Goal: Task Accomplishment & Management: Manage account settings

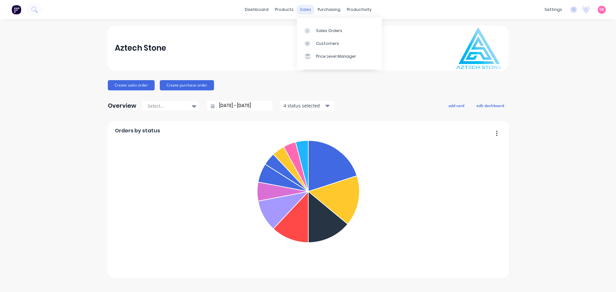
click at [305, 7] on div "sales" at bounding box center [306, 10] width 18 height 10
drag, startPoint x: 304, startPoint y: 32, endPoint x: 299, endPoint y: 34, distance: 5.6
click at [304, 32] on icon at bounding box center [307, 31] width 6 height 6
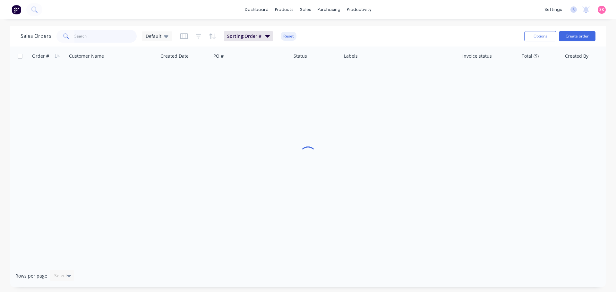
click at [103, 36] on input "text" at bounding box center [105, 36] width 63 height 13
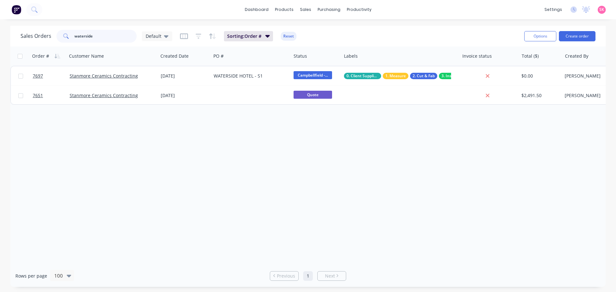
type input "waterside"
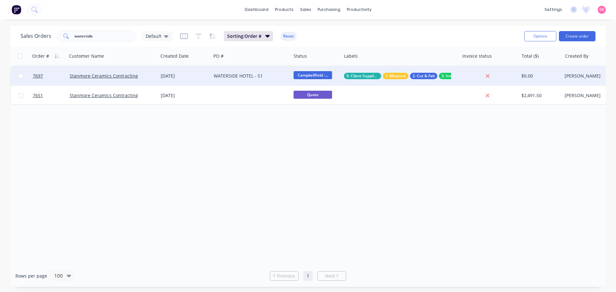
click at [240, 75] on div "WATERSIDE HOTEL - S1" at bounding box center [249, 76] width 71 height 6
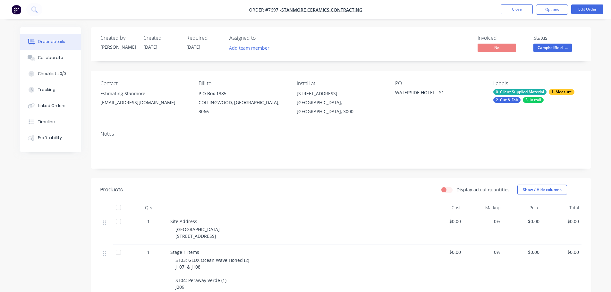
drag, startPoint x: 599, startPoint y: 14, endPoint x: 595, endPoint y: 15, distance: 3.8
click at [599, 14] on li "Edit Order" at bounding box center [587, 9] width 32 height 10
click at [595, 10] on button "Edit Order" at bounding box center [587, 9] width 32 height 10
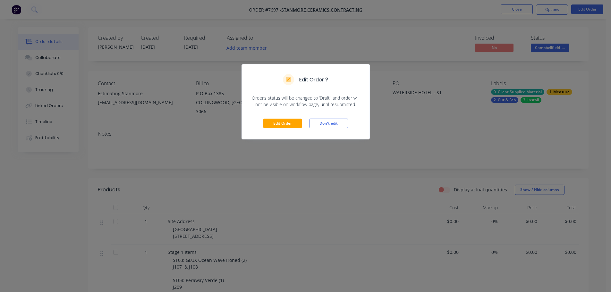
click at [283, 130] on div "Edit Order Don't edit" at bounding box center [306, 123] width 128 height 31
click at [277, 123] on button "Edit Order" at bounding box center [282, 124] width 38 height 10
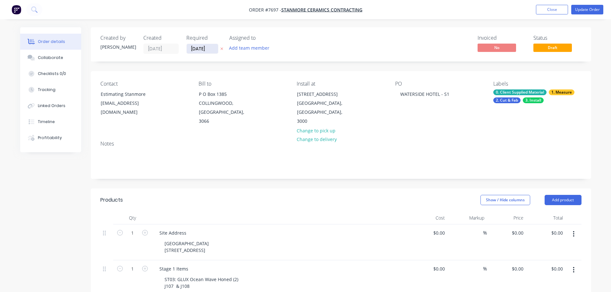
click at [198, 48] on input "[DATE]" at bounding box center [202, 49] width 31 height 10
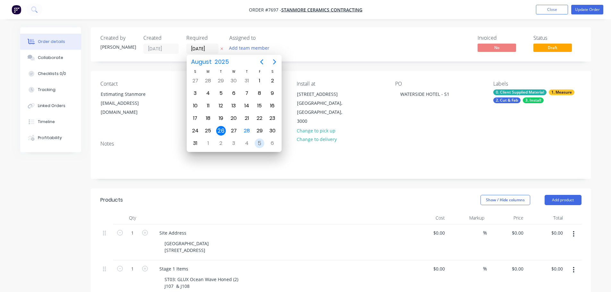
click at [253, 144] on div "5" at bounding box center [259, 143] width 13 height 12
type input "[DATE]"
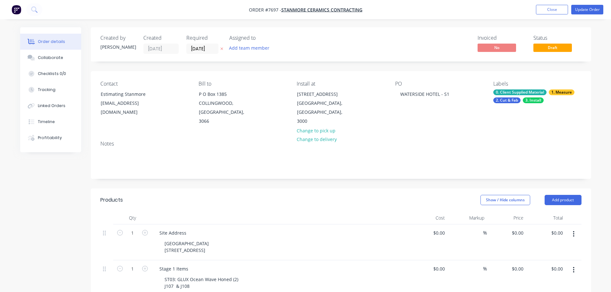
click at [328, 126] on button "Change to pick up" at bounding box center [316, 130] width 46 height 9
click at [315, 96] on div "Pick up Change to delivery Change to install" at bounding box center [341, 103] width 88 height 45
click at [306, 95] on div at bounding box center [302, 94] width 10 height 9
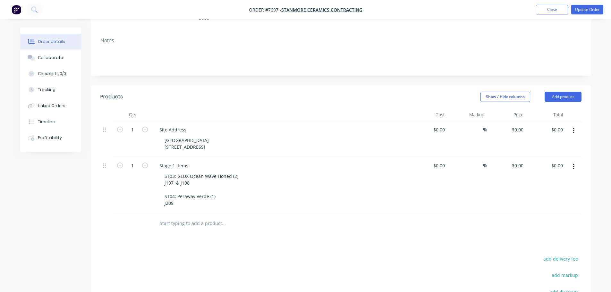
scroll to position [128, 0]
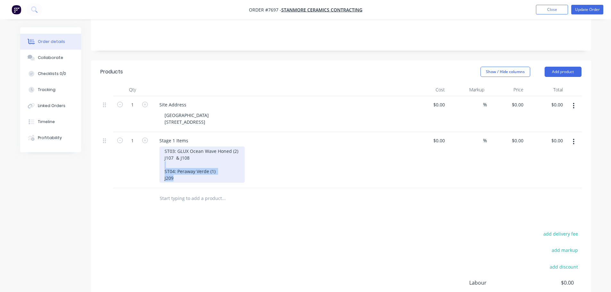
drag, startPoint x: 186, startPoint y: 173, endPoint x: 166, endPoint y: 141, distance: 37.9
click at [166, 147] on div "ST03: GLUX Ocean Wave Honed (2) J107 & J108 ST04: Peraway Verde (1) J209" at bounding box center [201, 165] width 85 height 36
drag, startPoint x: 165, startPoint y: 143, endPoint x: 203, endPoint y: 172, distance: 47.6
click at [203, 172] on div "ST03: GLUX Ocean Wave Honed (2) J107 & J108 ST04: Peraway Verde (1) J209" at bounding box center [201, 165] width 85 height 36
copy div "ST03: GLUX Ocean Wave Honed (2) J107 & J108 ST04: Peraway Verde (1) J209"
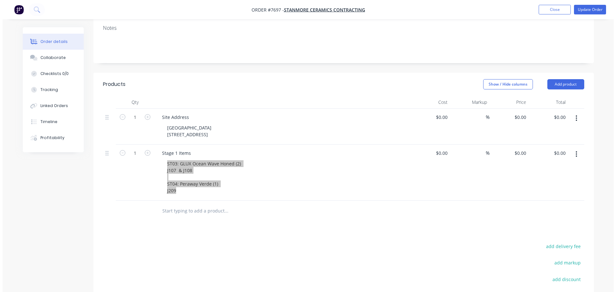
scroll to position [0, 0]
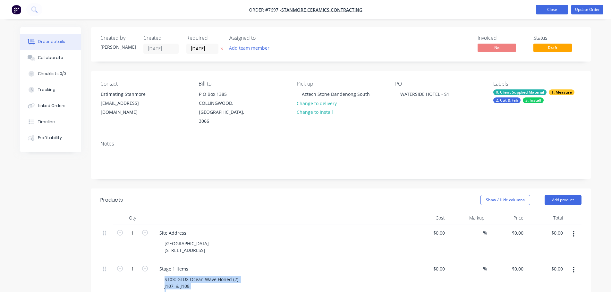
click at [545, 13] on button "Close" at bounding box center [552, 10] width 32 height 10
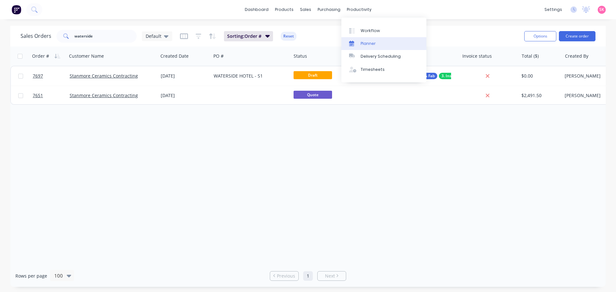
click at [372, 48] on link "Planner" at bounding box center [383, 43] width 85 height 13
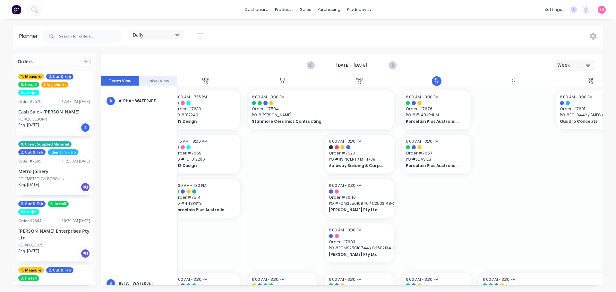
scroll to position [0, 99]
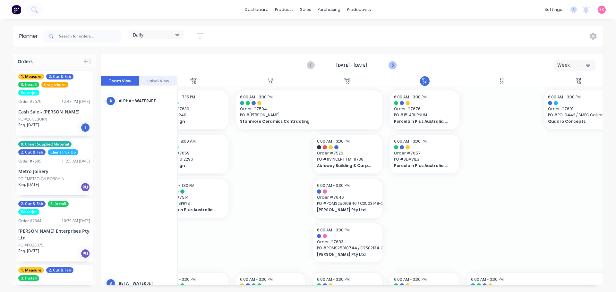
click at [390, 64] on icon "Next page" at bounding box center [392, 66] width 8 height 8
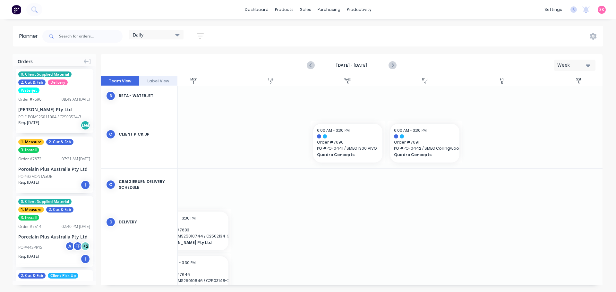
scroll to position [353, 0]
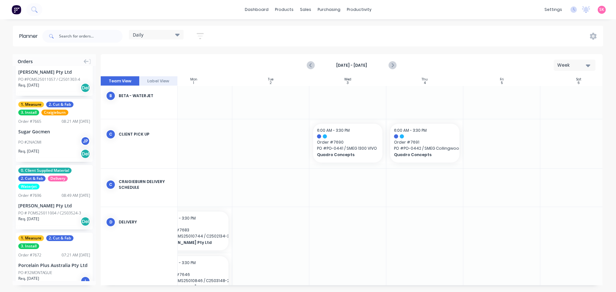
click at [58, 138] on div "PO #2NAOMI JP" at bounding box center [54, 142] width 72 height 12
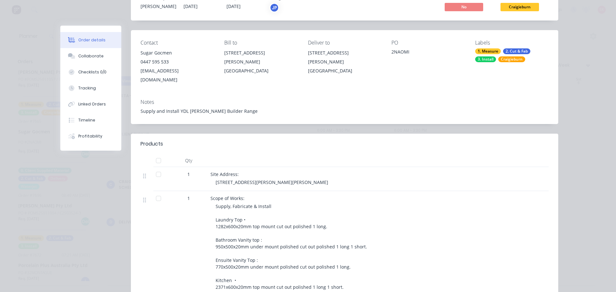
scroll to position [0, 0]
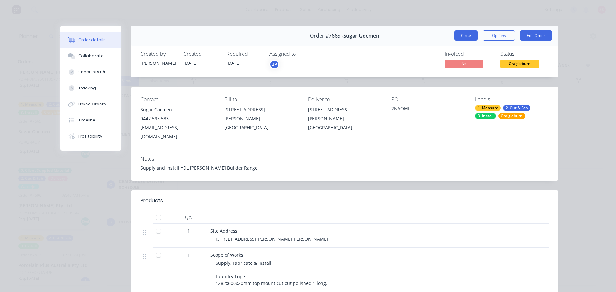
click at [457, 38] on button "Close" at bounding box center [465, 35] width 23 height 10
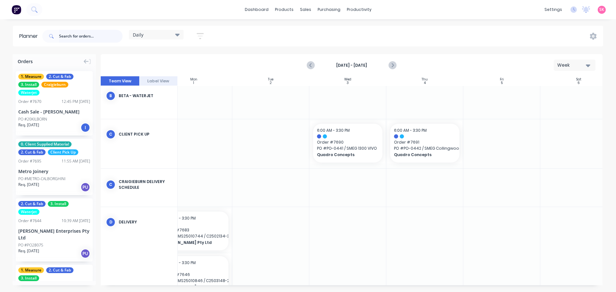
click at [90, 38] on input "text" at bounding box center [91, 36] width 64 height 13
type input "stanmore"
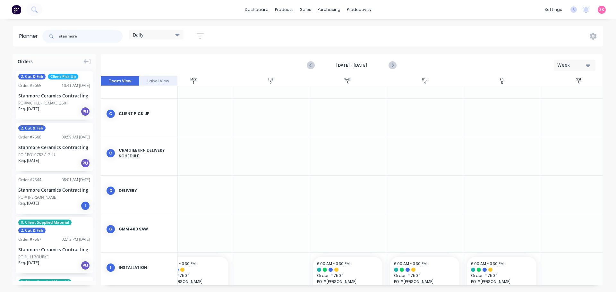
scroll to position [0, 99]
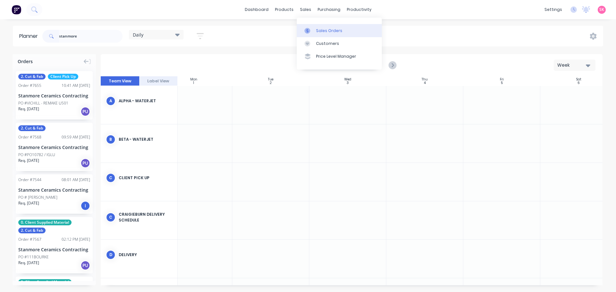
click at [317, 30] on div "Sales Orders" at bounding box center [329, 31] width 26 height 6
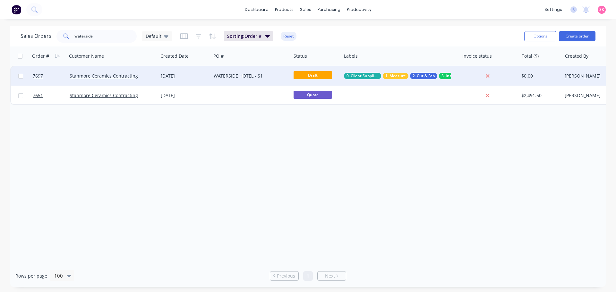
click at [327, 76] on span "Draft" at bounding box center [313, 75] width 38 height 8
click at [215, 71] on div "WATERSIDE HOTEL - S1" at bounding box center [251, 75] width 80 height 19
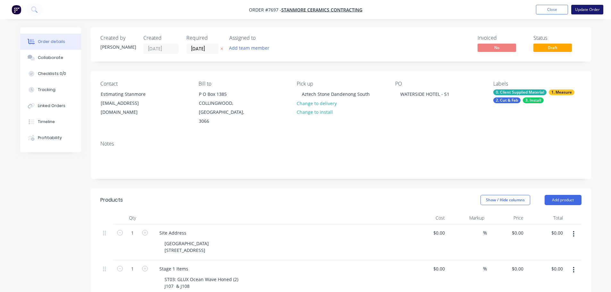
click at [592, 10] on button "Update Order" at bounding box center [587, 10] width 32 height 10
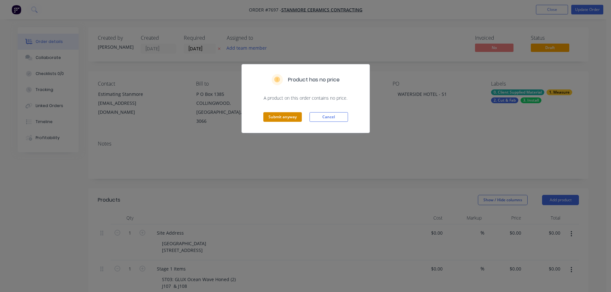
click at [281, 116] on button "Submit anyway" at bounding box center [282, 117] width 38 height 10
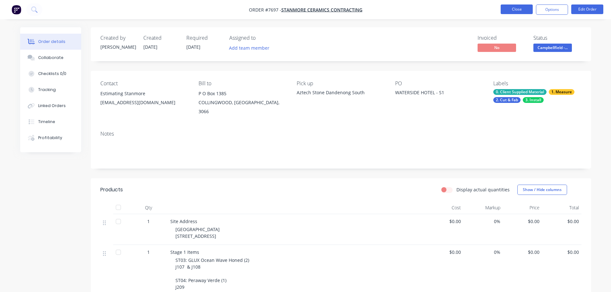
click at [524, 14] on button "Close" at bounding box center [517, 9] width 32 height 10
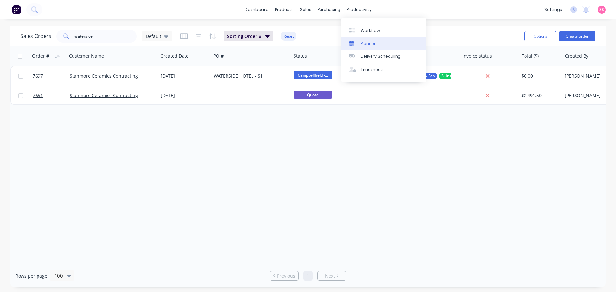
click at [370, 44] on div "Planner" at bounding box center [368, 44] width 15 height 6
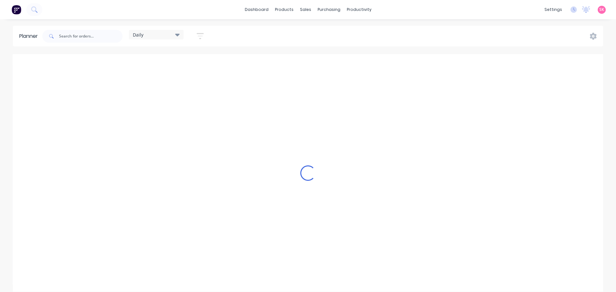
scroll to position [0, 0]
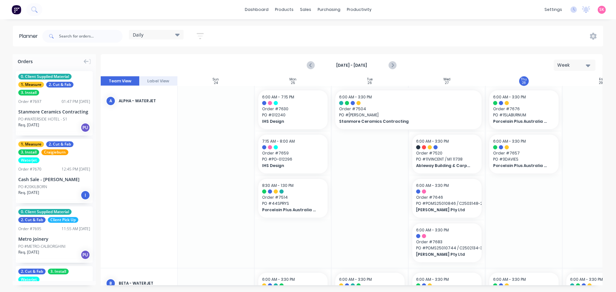
click at [392, 66] on icon "Next page" at bounding box center [392, 66] width 8 height 8
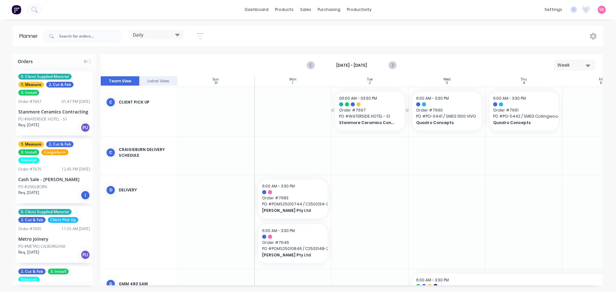
scroll to position [96, 0]
drag, startPoint x: 38, startPoint y: 99, endPoint x: 588, endPoint y: 102, distance: 550.2
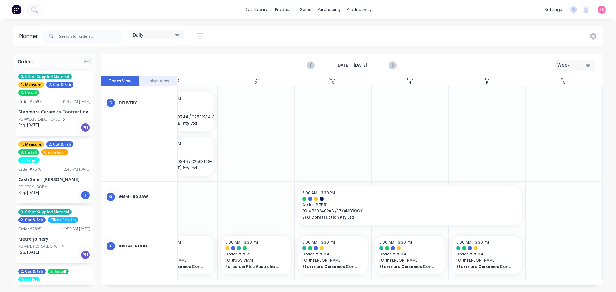
scroll to position [186, 117]
click at [393, 69] on icon "Next page" at bounding box center [392, 66] width 8 height 8
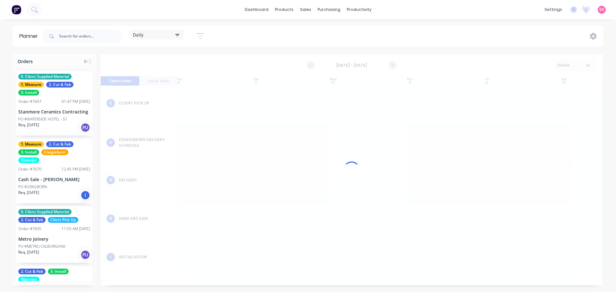
scroll to position [73, 117]
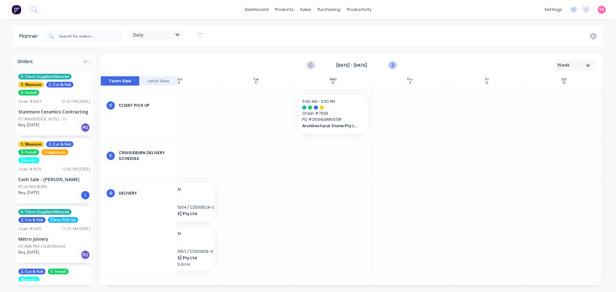
click at [391, 64] on icon "Next page" at bounding box center [392, 65] width 3 height 5
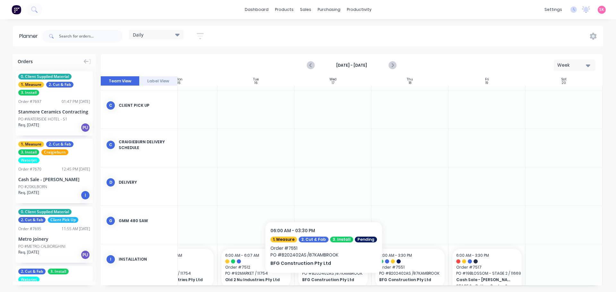
scroll to position [73, 23]
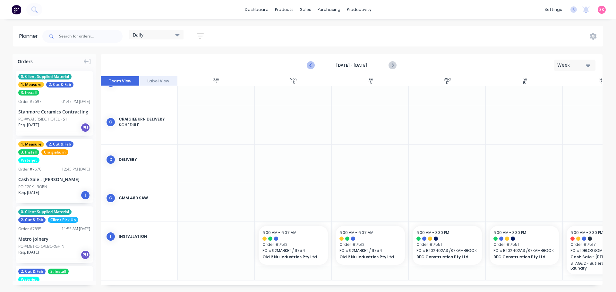
click at [310, 66] on icon "Previous page" at bounding box center [311, 66] width 8 height 8
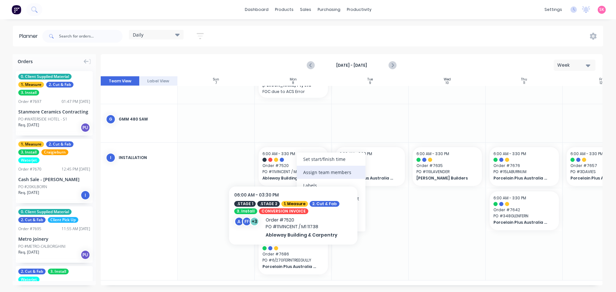
scroll to position [243, 0]
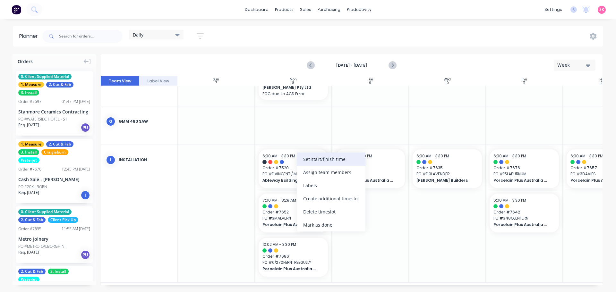
click at [332, 159] on div "Set start/finish time" at bounding box center [331, 159] width 69 height 13
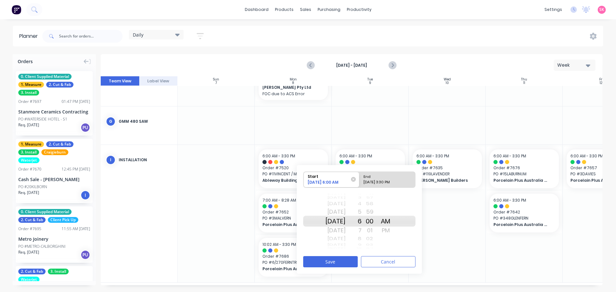
click at [344, 211] on div "Sun Sep 7" at bounding box center [335, 212] width 20 height 10
click at [345, 208] on div "Sat Sep 6" at bounding box center [335, 212] width 20 height 10
click at [345, 208] on div "Fri Sep 5" at bounding box center [335, 212] width 20 height 10
click at [345, 208] on div "Thu Sep 4" at bounding box center [335, 212] width 20 height 10
click at [385, 180] on div "09/08/2025 3:30 PM" at bounding box center [384, 184] width 47 height 8
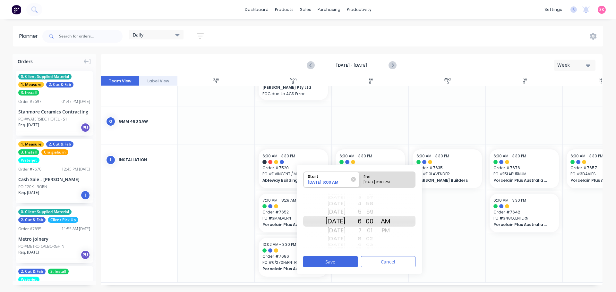
click at [360, 180] on input "End 09/08/2025 3:30 PM" at bounding box center [359, 180] width 0 height 16
radio input "true"
click at [346, 213] on div "Sun Sep 7" at bounding box center [335, 212] width 20 height 10
click at [346, 210] on div "Sat Sep 6" at bounding box center [335, 212] width 20 height 10
click at [346, 210] on div "Fri Sep 5" at bounding box center [335, 212] width 20 height 10
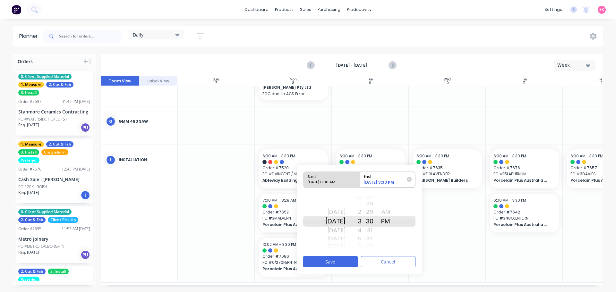
click at [346, 210] on div "Thu Sep 4" at bounding box center [335, 212] width 20 height 10
click at [337, 259] on button "Save" at bounding box center [330, 261] width 55 height 11
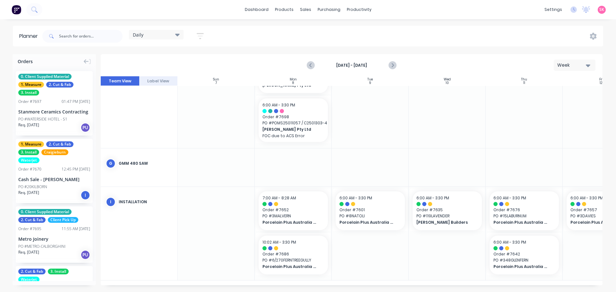
scroll to position [204, 0]
click at [313, 64] on icon "Previous page" at bounding box center [311, 66] width 8 height 8
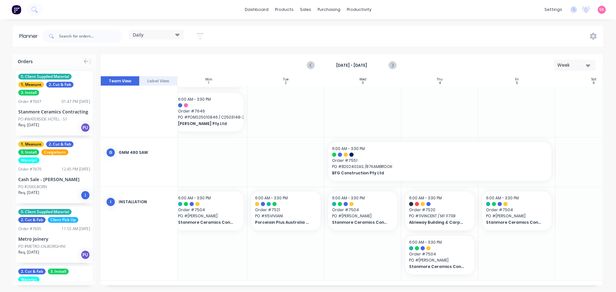
scroll to position [230, 117]
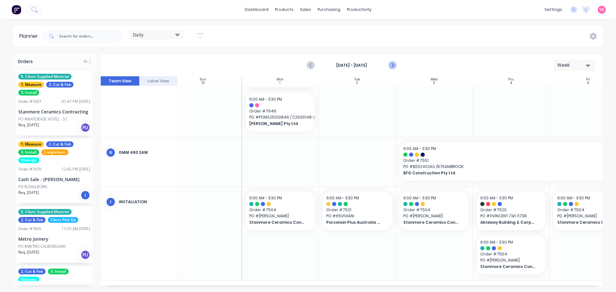
click at [390, 61] on button "Next page" at bounding box center [392, 65] width 13 height 13
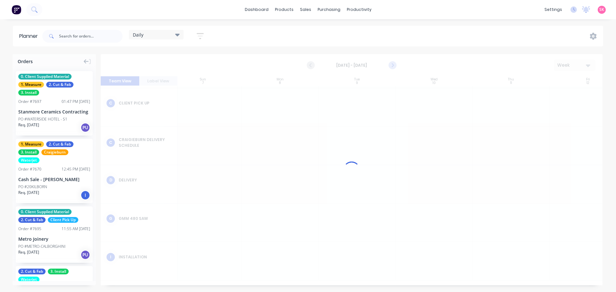
scroll to position [73, 13]
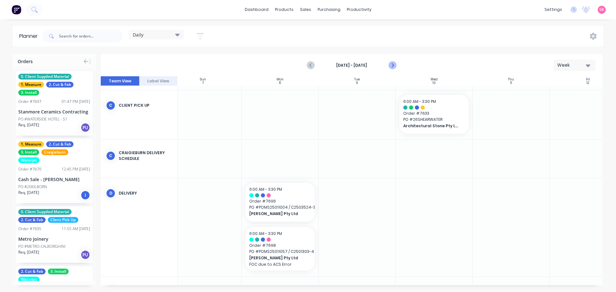
click at [390, 61] on button "Next page" at bounding box center [392, 65] width 13 height 13
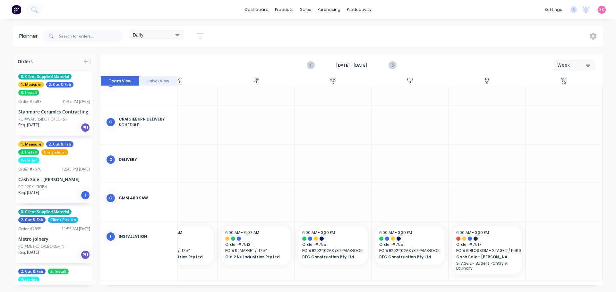
scroll to position [98, 0]
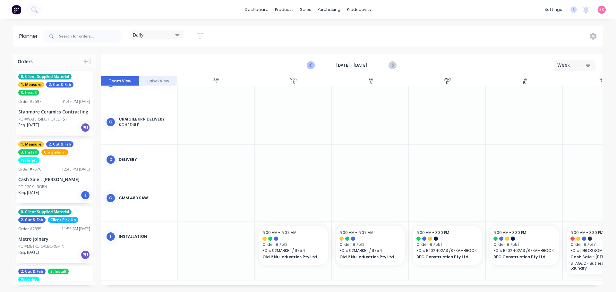
click at [308, 65] on icon "Previous page" at bounding box center [311, 66] width 8 height 8
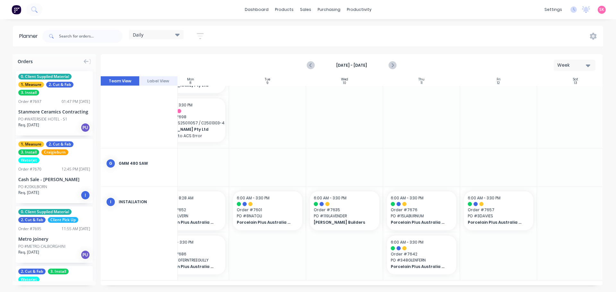
scroll to position [204, 106]
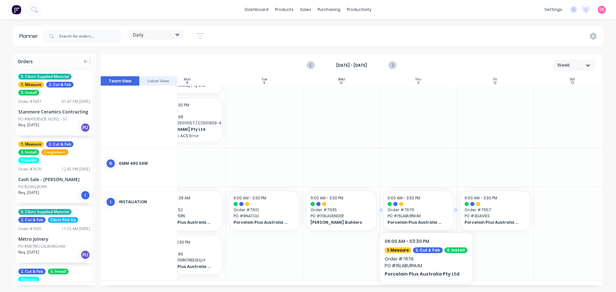
click at [423, 213] on span "PO # 15LABURNUM" at bounding box center [419, 216] width 62 height 6
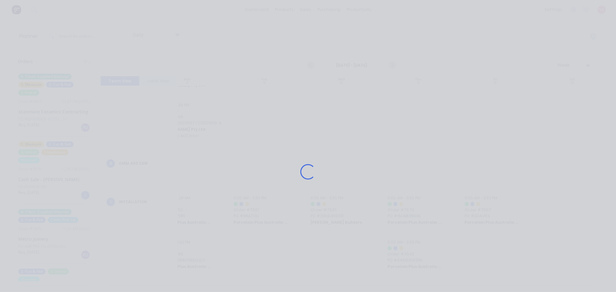
scroll to position [199, 106]
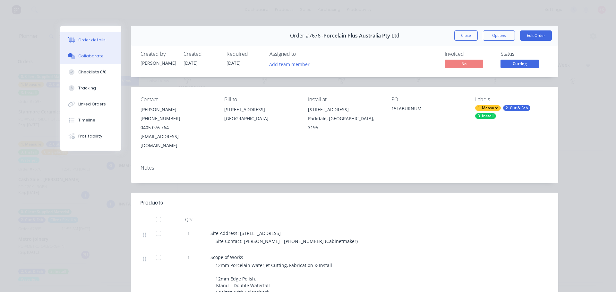
click at [84, 57] on div "Collaborate" at bounding box center [90, 56] width 25 height 6
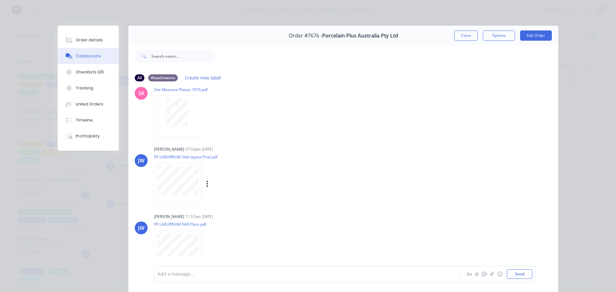
scroll to position [30, 0]
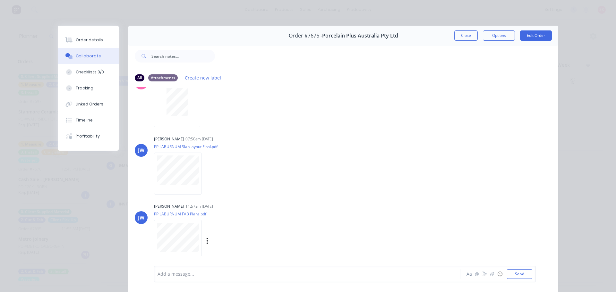
click at [184, 253] on div at bounding box center [178, 241] width 48 height 42
click at [471, 36] on button "Close" at bounding box center [465, 35] width 23 height 10
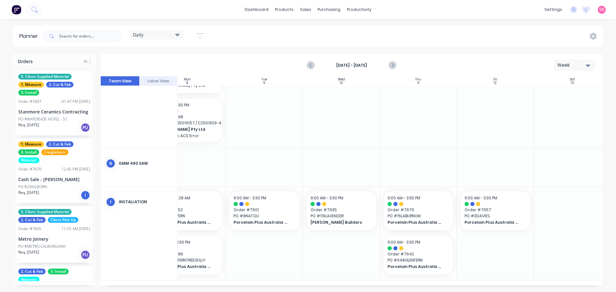
scroll to position [204, 106]
click at [420, 264] on div "Porcelain Plus Australia Pty Ltd" at bounding box center [419, 267] width 62 height 7
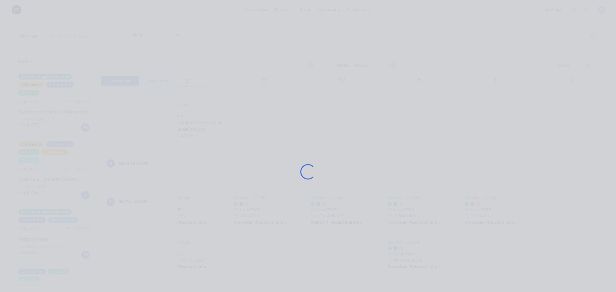
scroll to position [199, 106]
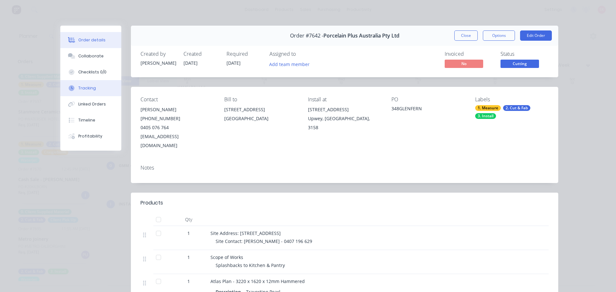
click at [91, 55] on div "Collaborate" at bounding box center [90, 56] width 25 height 6
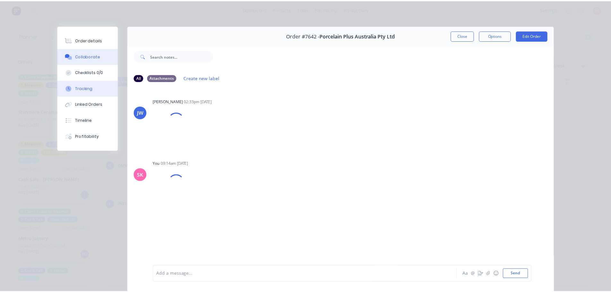
scroll to position [29, 0]
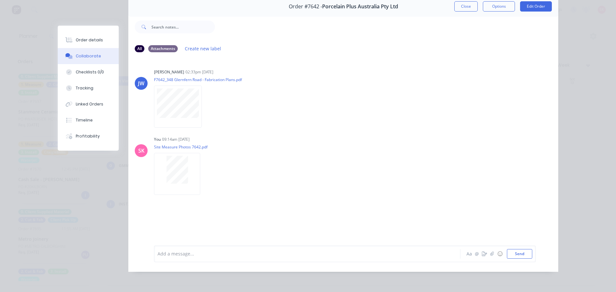
drag, startPoint x: 466, startPoint y: 9, endPoint x: 537, endPoint y: 204, distance: 208.2
click at [466, 9] on button "Close" at bounding box center [465, 6] width 23 height 10
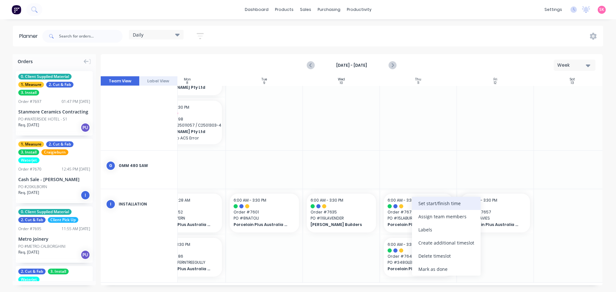
click at [441, 207] on div "Set start/finish time" at bounding box center [446, 203] width 69 height 13
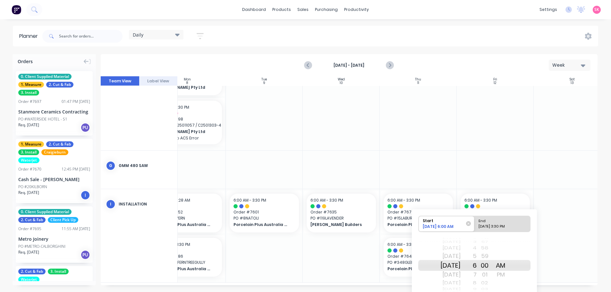
click at [486, 285] on div "02" at bounding box center [485, 283] width 16 height 8
click at [477, 285] on div "8" at bounding box center [469, 283] width 16 height 8
click at [477, 275] on div "9" at bounding box center [469, 275] width 16 height 10
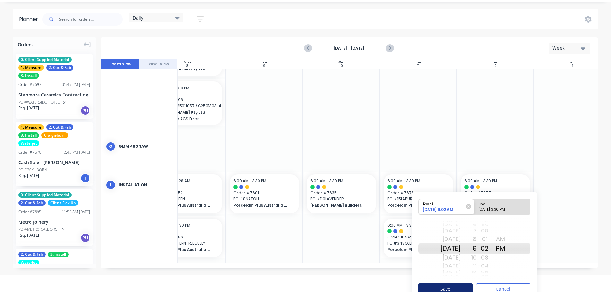
scroll to position [26, 0]
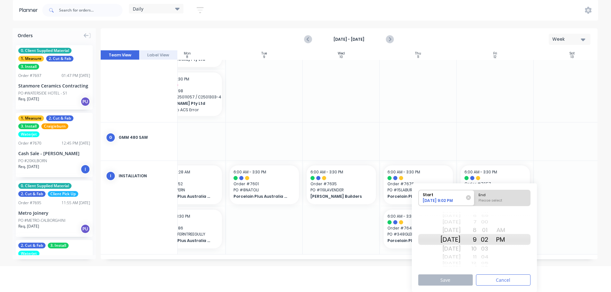
click at [508, 229] on div "AM" at bounding box center [501, 230] width 16 height 10
click at [477, 223] on div "7" at bounding box center [469, 222] width 16 height 8
click at [492, 204] on div "Please select" at bounding box center [502, 202] width 52 height 8
click at [475, 204] on input "End Please select" at bounding box center [475, 198] width 0 height 16
radio input "true"
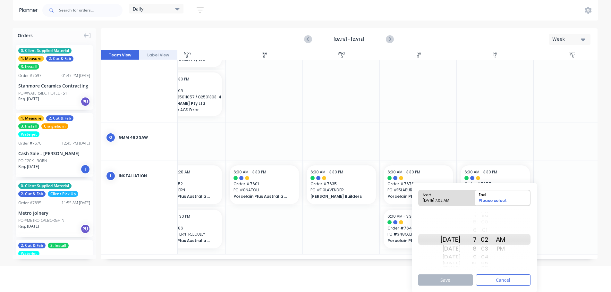
click at [477, 258] on div "9" at bounding box center [469, 257] width 16 height 8
click at [454, 277] on button "Save" at bounding box center [445, 280] width 55 height 11
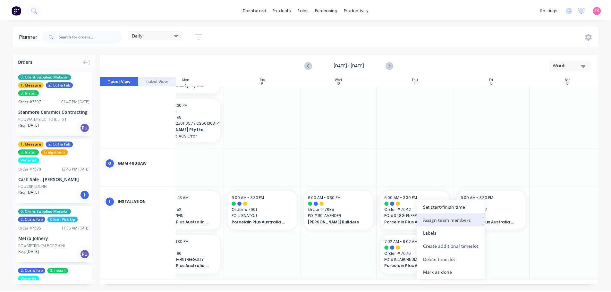
scroll to position [199, 106]
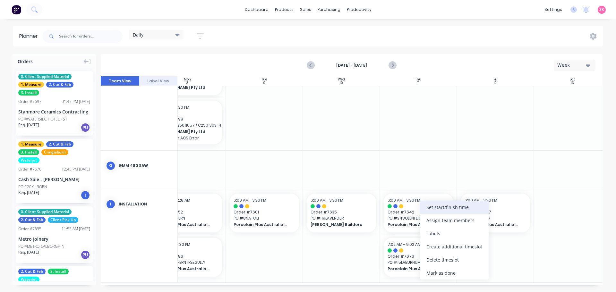
click at [463, 208] on div "Set start/finish time" at bounding box center [454, 207] width 69 height 13
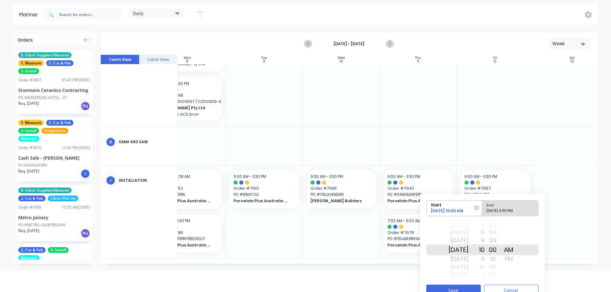
scroll to position [32, 0]
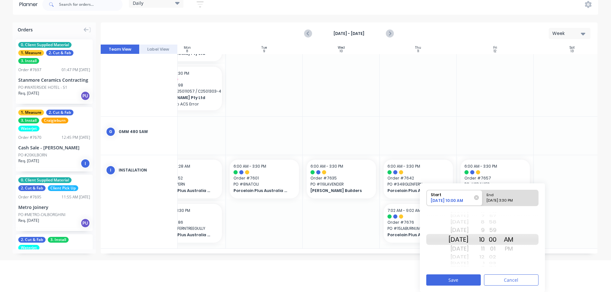
click at [507, 202] on div "09/11/2025 3:30 PM" at bounding box center [507, 202] width 47 height 8
click at [483, 202] on input "End 09/11/2025 3:30 PM" at bounding box center [483, 198] width 0 height 16
radio input "true"
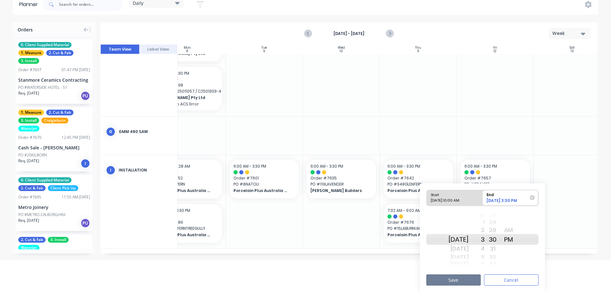
click at [467, 280] on button "Save" at bounding box center [453, 280] width 55 height 11
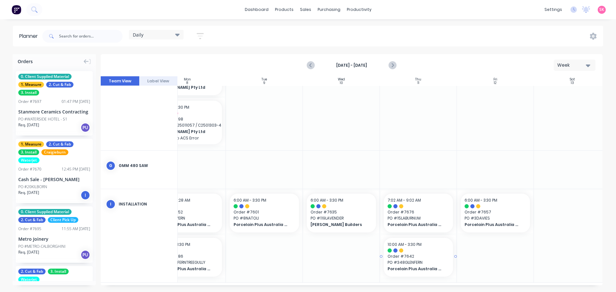
scroll to position [204, 106]
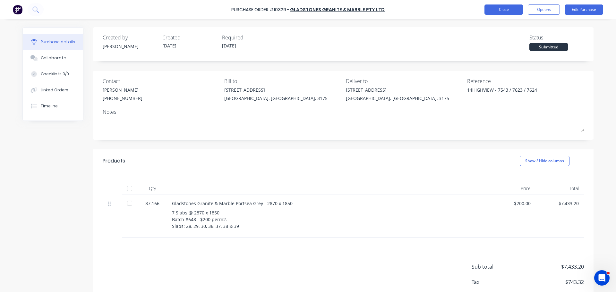
click at [514, 9] on button "Close" at bounding box center [503, 9] width 38 height 10
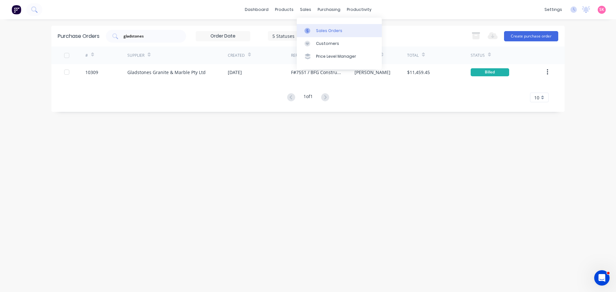
drag, startPoint x: 309, startPoint y: 15, endPoint x: 310, endPoint y: 30, distance: 15.4
click at [309, 25] on div "Sales Orders Customers Price Level Manager" at bounding box center [339, 44] width 85 height 52
click at [310, 30] on icon at bounding box center [307, 31] width 6 height 6
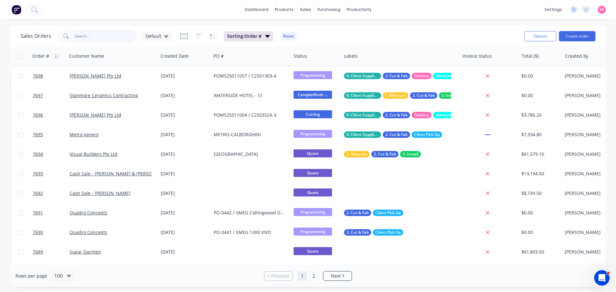
click at [97, 37] on input "text" at bounding box center [105, 36] width 63 height 13
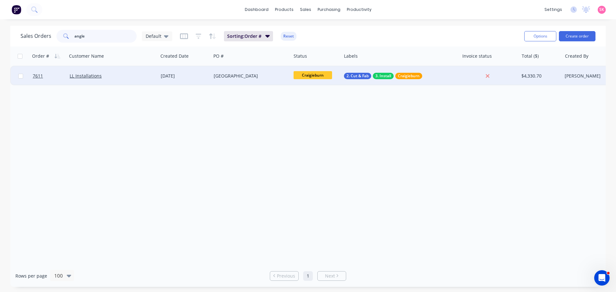
type input "angle"
click at [184, 80] on div "[DATE]" at bounding box center [184, 75] width 53 height 19
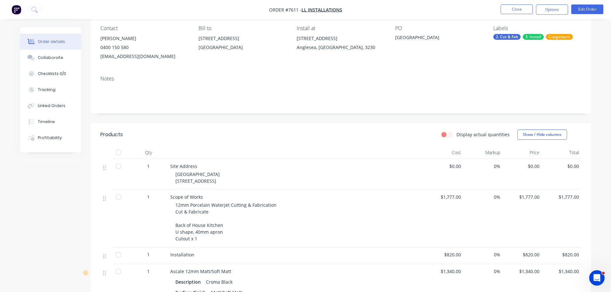
scroll to position [96, 0]
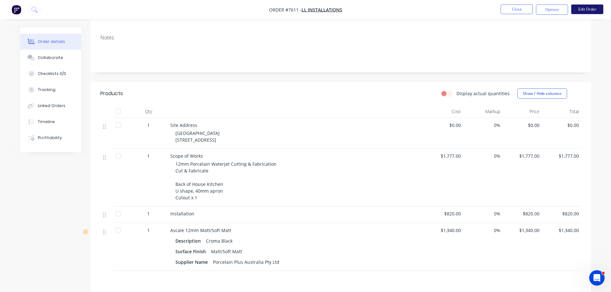
click at [594, 9] on button "Edit Order" at bounding box center [587, 9] width 32 height 10
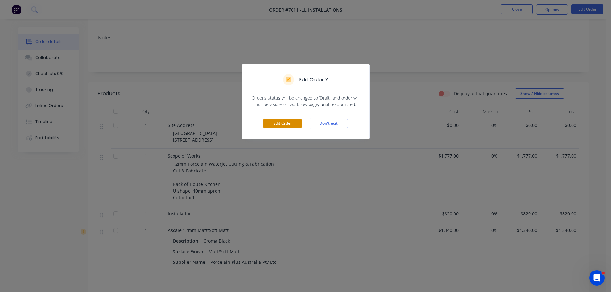
click at [284, 122] on button "Edit Order" at bounding box center [282, 124] width 38 height 10
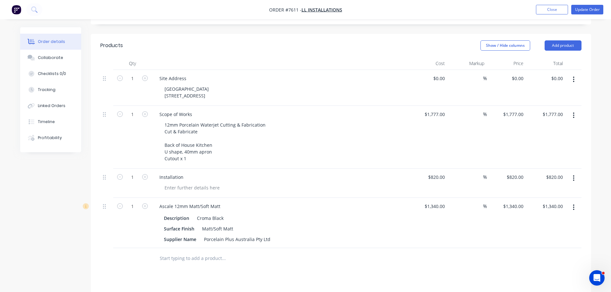
scroll to position [160, 0]
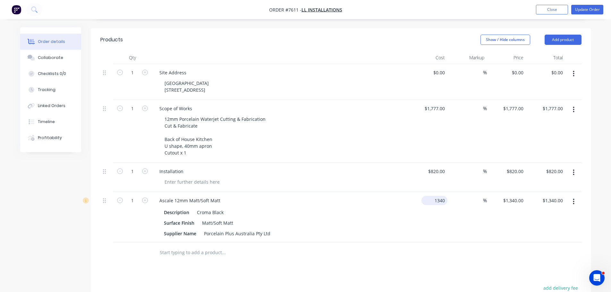
click at [438, 196] on input "1340" at bounding box center [435, 200] width 23 height 9
type input "$1,070.00"
type input "0"
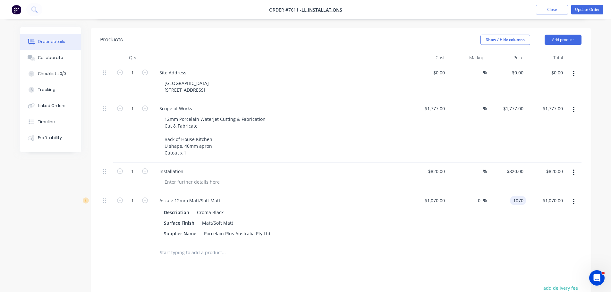
type input "$1,070.00"
click at [400, 243] on div at bounding box center [340, 253] width 481 height 21
click at [147, 198] on icon "button" at bounding box center [145, 201] width 6 height 6
type input "2"
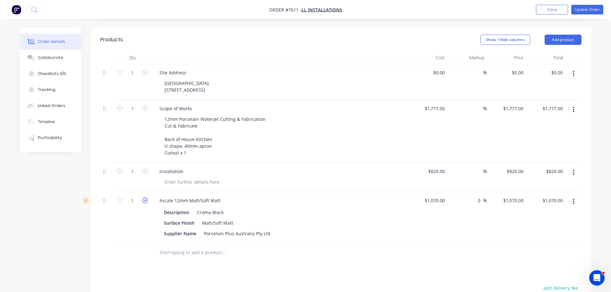
type input "$2,140.00"
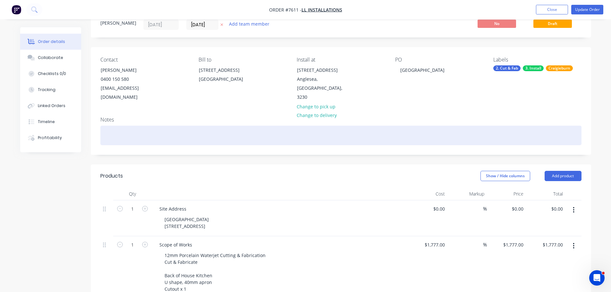
scroll to position [0, 0]
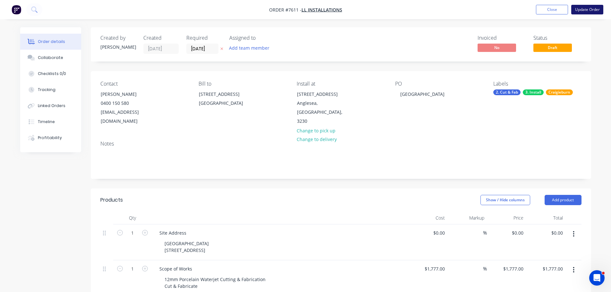
click at [589, 13] on button "Update Order" at bounding box center [587, 10] width 32 height 10
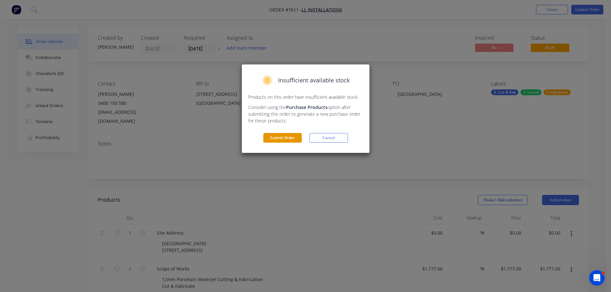
click at [290, 136] on button "Submit Order" at bounding box center [282, 138] width 38 height 10
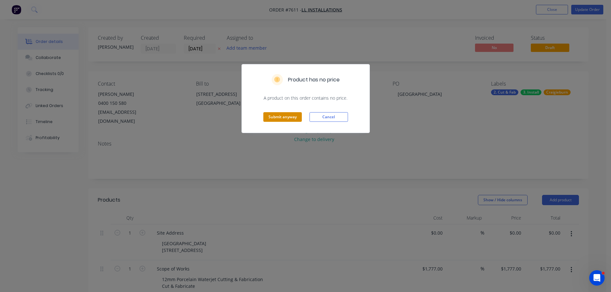
click at [285, 116] on button "Submit anyway" at bounding box center [282, 117] width 38 height 10
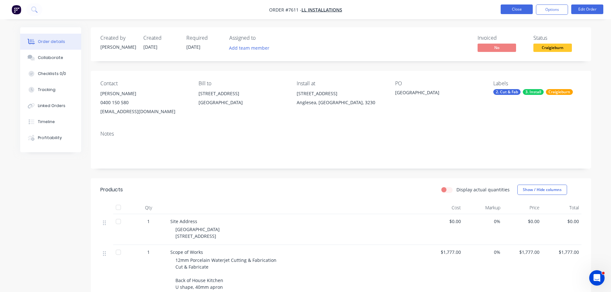
click at [529, 7] on button "Close" at bounding box center [517, 9] width 32 height 10
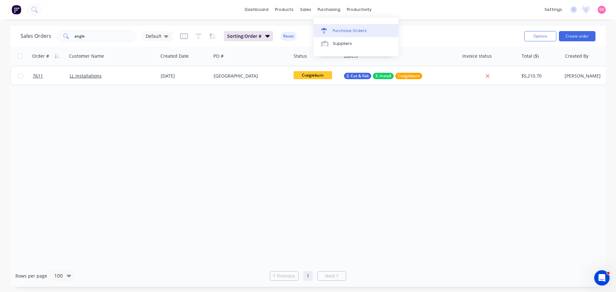
click at [338, 30] on div "Purchase Orders" at bounding box center [350, 31] width 34 height 6
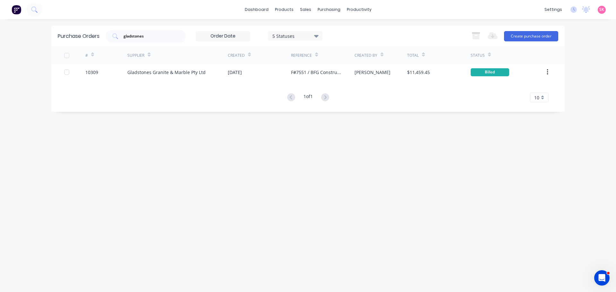
drag, startPoint x: 162, startPoint y: 36, endPoint x: 44, endPoint y: 46, distance: 118.5
click at [118, 36] on div "gladstones" at bounding box center [146, 36] width 80 height 13
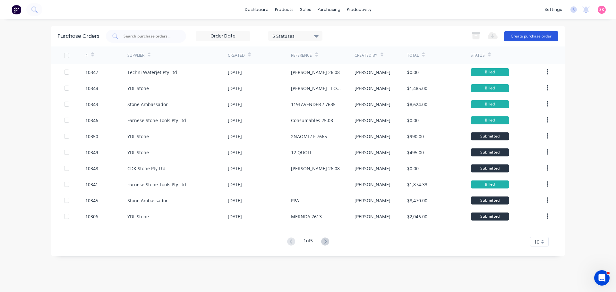
click at [545, 35] on button "Create purchase order" at bounding box center [531, 36] width 54 height 10
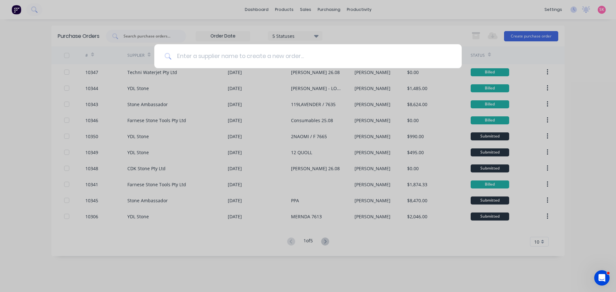
click at [235, 60] on input at bounding box center [312, 56] width 280 height 24
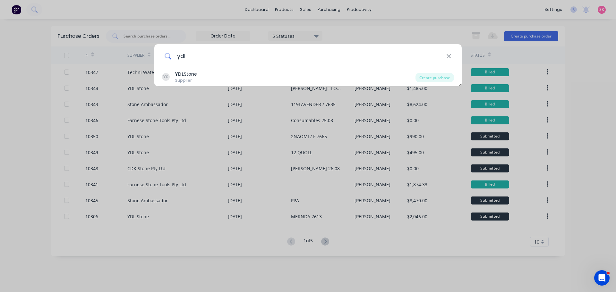
click at [233, 54] on input "ydl" at bounding box center [309, 56] width 275 height 24
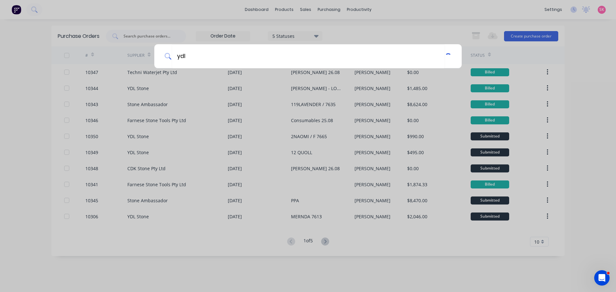
type input "ydl"
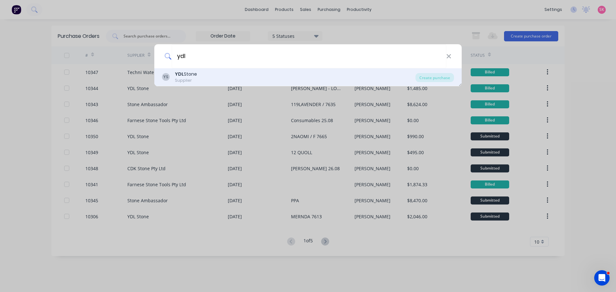
click at [217, 75] on div "YS YDL Stone Supplier" at bounding box center [288, 77] width 253 height 13
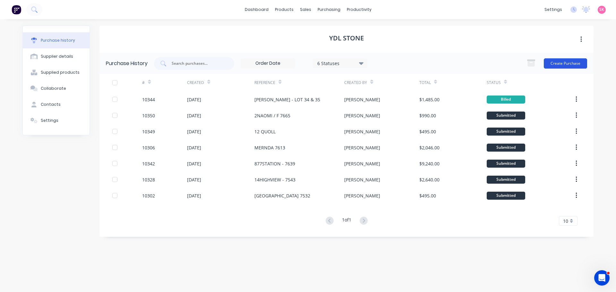
click at [580, 61] on button "Create Purchase" at bounding box center [565, 63] width 43 height 10
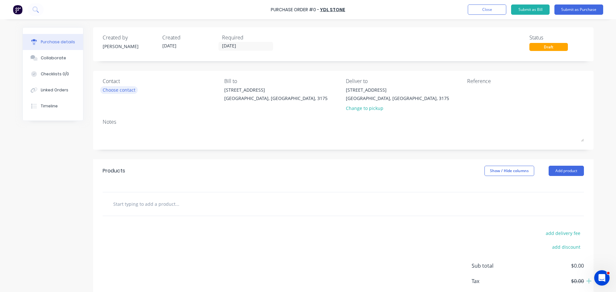
click at [125, 93] on div "Choose contact" at bounding box center [119, 90] width 33 height 7
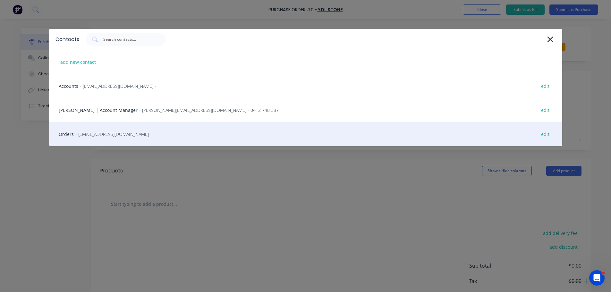
click at [135, 132] on div "Orders - order@ydlstone.com.au - edit" at bounding box center [305, 134] width 513 height 24
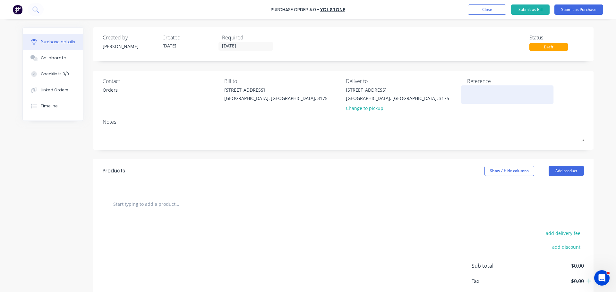
click at [480, 90] on textarea at bounding box center [507, 94] width 80 height 14
click at [482, 94] on textarea at bounding box center [507, 94] width 80 height 14
type textarea "x"
type textarea "3"
type textarea "x"
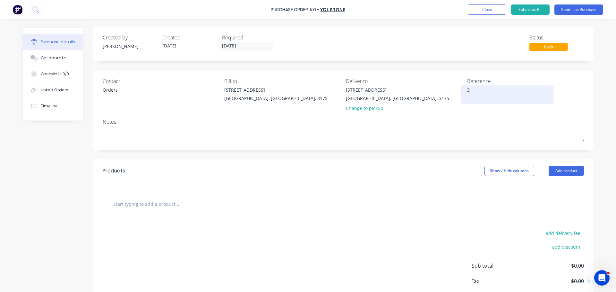
type textarea "37"
type textarea "x"
type textarea "37"
type textarea "x"
type textarea "37 s"
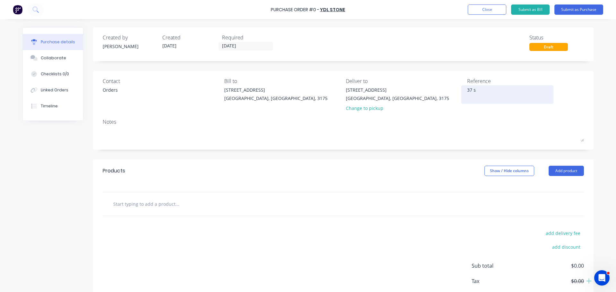
type textarea "x"
type textarea "37 se"
type textarea "x"
type textarea "37 seq"
type textarea "x"
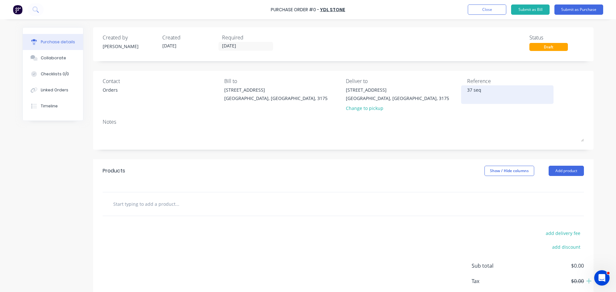
type textarea "37 sequ"
type textarea "x"
type textarea "37 sequo"
type textarea "x"
type textarea "37 sequoi"
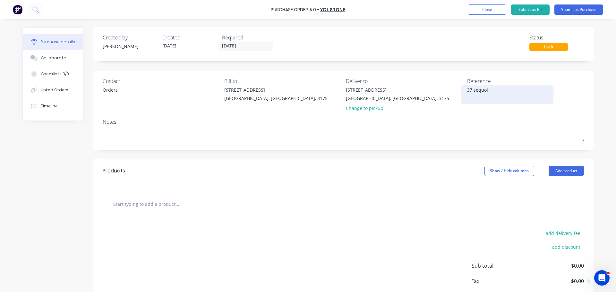
type textarea "x"
type textarea "37 sequoia"
type textarea "x"
drag, startPoint x: 512, startPoint y: 91, endPoint x: 472, endPoint y: 98, distance: 40.7
click at [472, 98] on textarea "37 sequoia" at bounding box center [507, 94] width 80 height 14
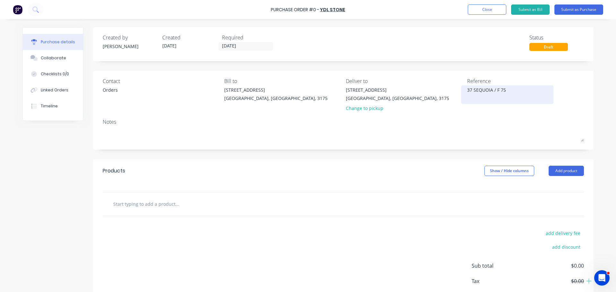
type textarea "37 SEQUOIA / F 758"
type textarea "x"
type textarea "37 SEQUOIA / F 7584"
type textarea "x"
type textarea "37 SEQUOIA / F 7584"
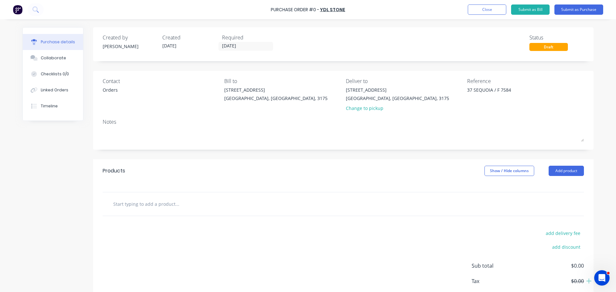
click at [184, 202] on input "text" at bounding box center [177, 204] width 128 height 13
type textarea "x"
type input "B"
type textarea "x"
type input "BA"
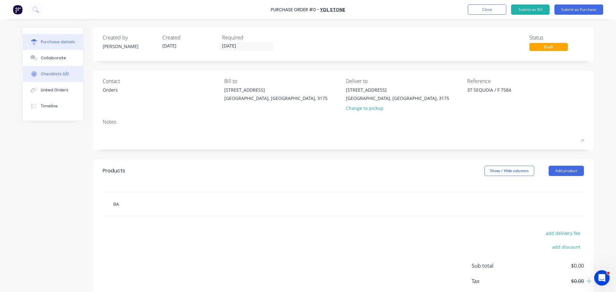
type textarea "x"
type input "BABY"
type textarea "x"
type input "BABYL"
type textarea "x"
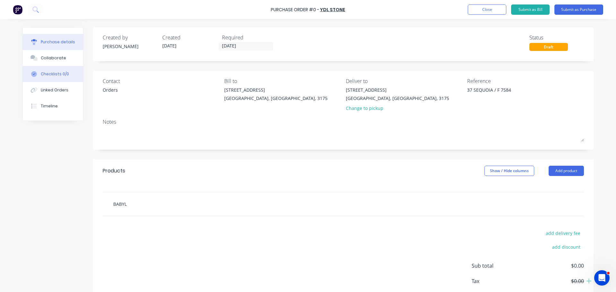
type input "BABYLO"
type textarea "x"
type input "BABYLON"
type textarea "x"
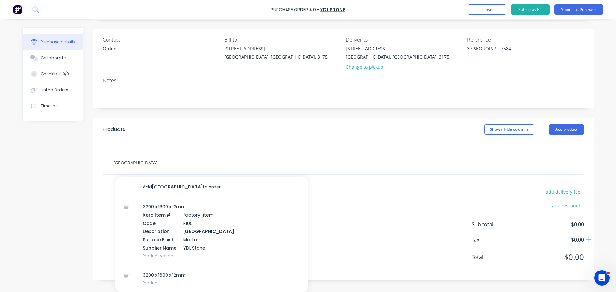
scroll to position [42, 0]
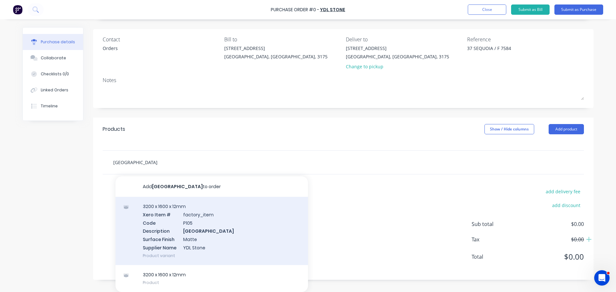
type input "BABYLON"
click at [192, 228] on div "3200 x 1600 x 12mm Xero Item # factory_item Code P105 Description Babylon Surfa…" at bounding box center [211, 231] width 192 height 68
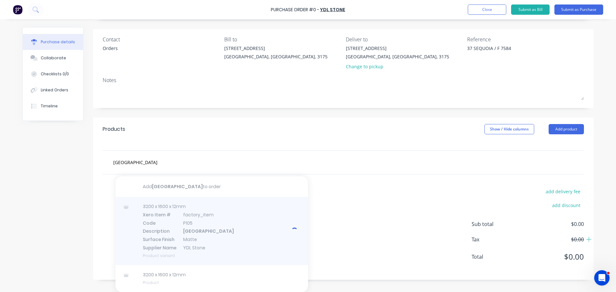
type textarea "x"
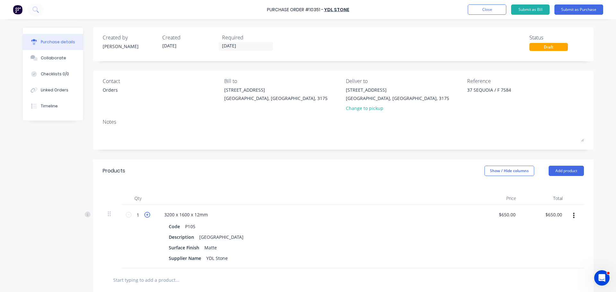
click at [146, 216] on icon at bounding box center [147, 215] width 6 height 6
type textarea "x"
type input "2"
type input "$1,300.00"
click at [146, 216] on icon at bounding box center [147, 215] width 6 height 6
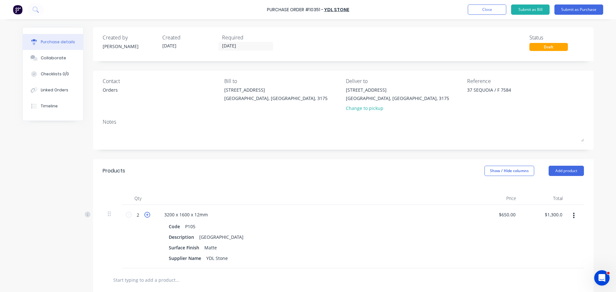
click at [146, 216] on icon at bounding box center [147, 215] width 6 height 6
type textarea "x"
type input "$2,600.00"
type textarea "x"
type input "4"
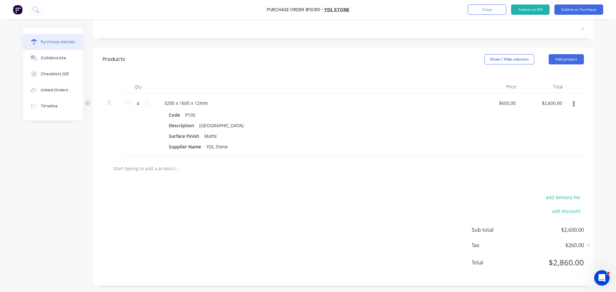
click at [294, 202] on div "add delivery fee add discount Sub total $2,600.00 Tax $260.00 Total $2,860.00" at bounding box center [343, 233] width 500 height 106
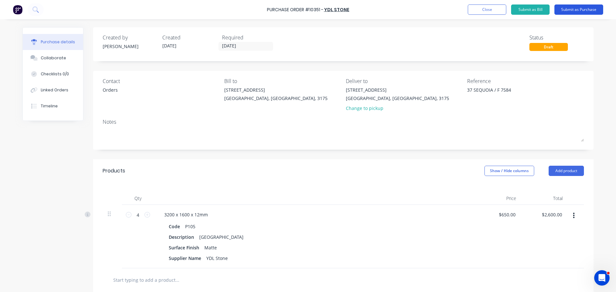
click at [578, 9] on button "Submit as Purchase" at bounding box center [578, 9] width 49 height 10
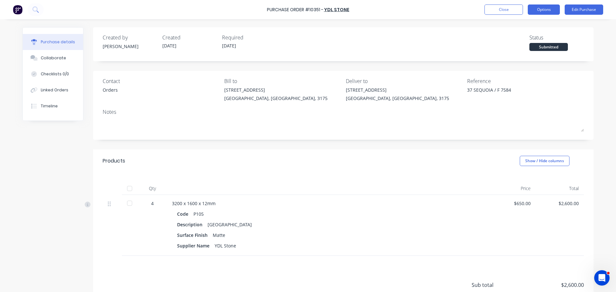
click at [543, 8] on button "Options" at bounding box center [544, 9] width 32 height 10
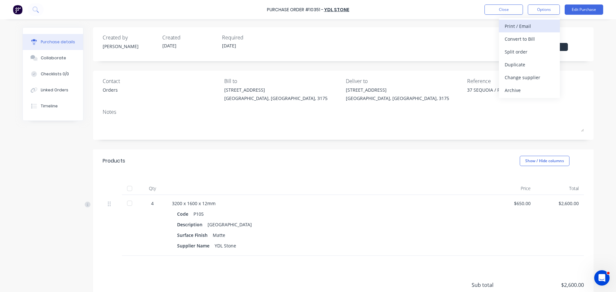
click at [541, 26] on div "Print / Email" at bounding box center [529, 25] width 49 height 9
click at [530, 39] on div "With pricing" at bounding box center [529, 38] width 49 height 9
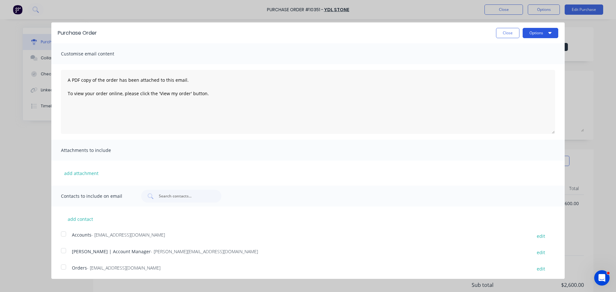
click at [532, 33] on button "Options" at bounding box center [541, 33] width 36 height 10
click at [528, 45] on div "Print" at bounding box center [527, 49] width 49 height 9
click at [506, 31] on button "Close" at bounding box center [507, 33] width 23 height 10
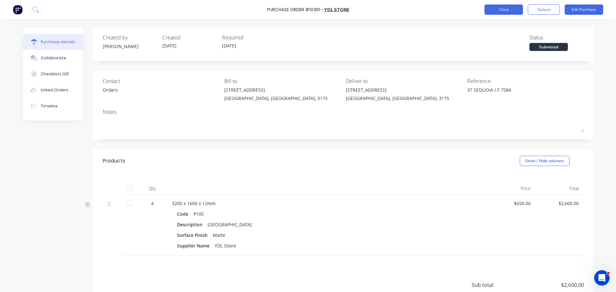
click at [506, 13] on button "Close" at bounding box center [503, 9] width 38 height 10
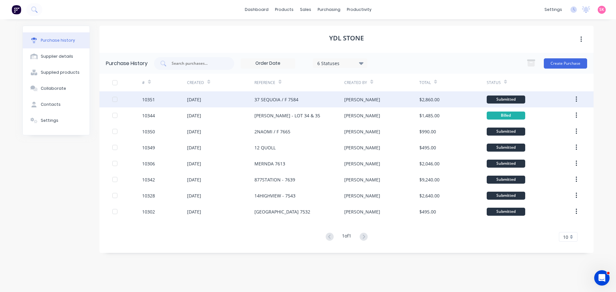
click at [169, 100] on div "10351" at bounding box center [164, 99] width 45 height 16
type textarea "x"
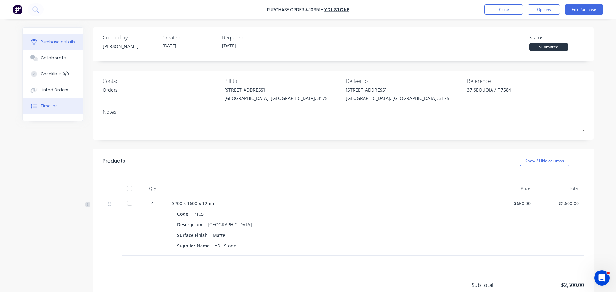
click at [49, 106] on div "Timeline" at bounding box center [49, 106] width 17 height 6
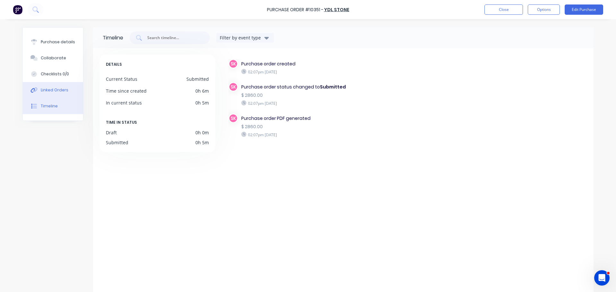
click at [71, 93] on button "Linked Orders" at bounding box center [53, 90] width 60 height 16
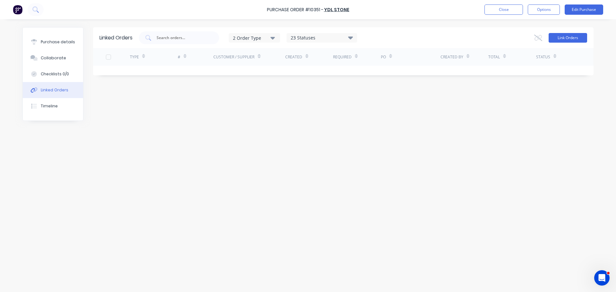
click at [574, 36] on button "Link Orders" at bounding box center [568, 38] width 38 height 10
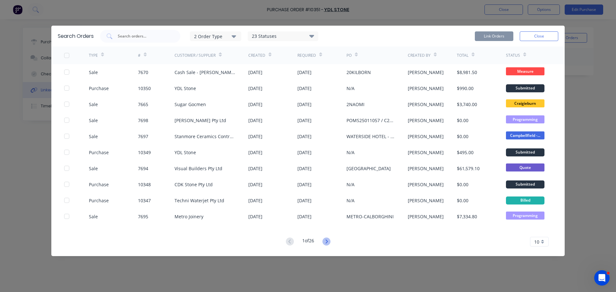
click at [328, 240] on icon at bounding box center [326, 242] width 8 height 8
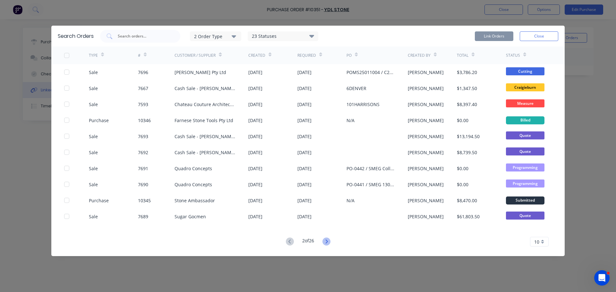
click at [330, 240] on icon at bounding box center [326, 242] width 8 height 8
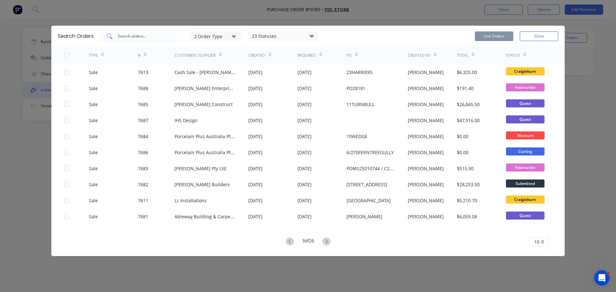
click at [173, 38] on div at bounding box center [140, 36] width 80 height 13
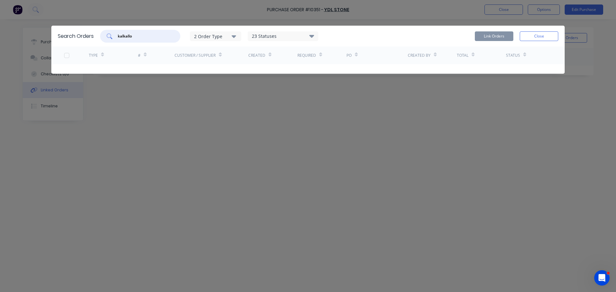
drag, startPoint x: 129, startPoint y: 39, endPoint x: 51, endPoint y: 39, distance: 78.6
click at [60, 39] on div "Search Orders kalkallo 2 Order Type 23 Statuses Sales Order Status All Archived…" at bounding box center [307, 36] width 513 height 21
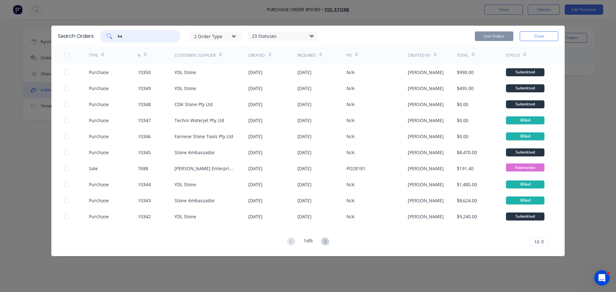
type input "k"
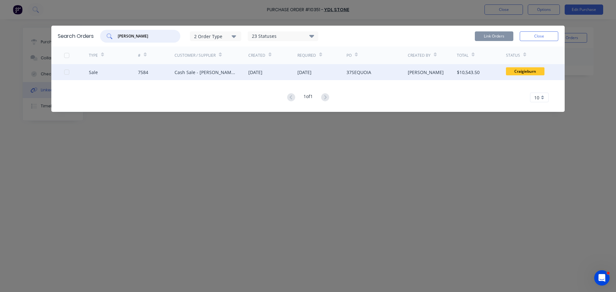
click at [66, 72] on div at bounding box center [66, 72] width 13 height 13
type input "harvey"
click at [498, 36] on button "Link Orders" at bounding box center [494, 36] width 38 height 10
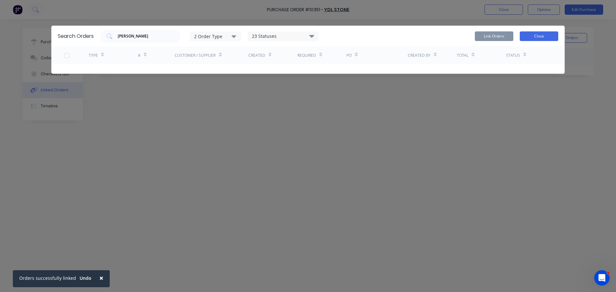
click at [539, 38] on button "Close" at bounding box center [539, 36] width 38 height 10
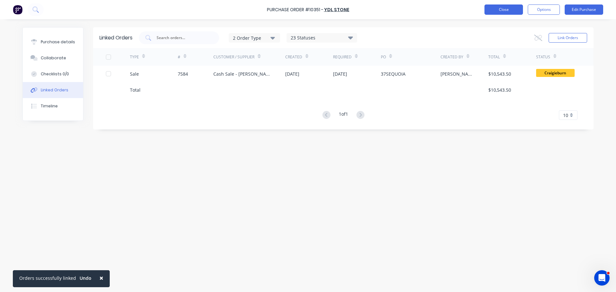
click at [511, 8] on button "Close" at bounding box center [503, 9] width 38 height 10
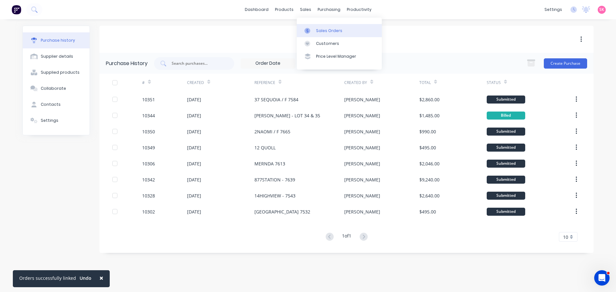
click at [307, 25] on link "Sales Orders" at bounding box center [339, 30] width 85 height 13
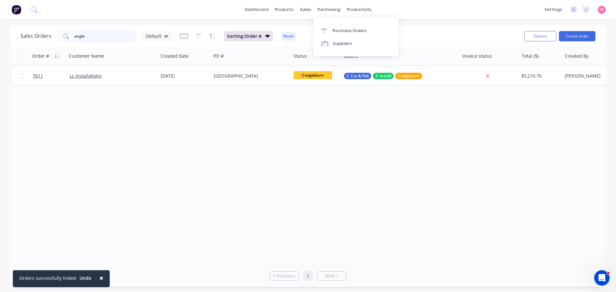
drag, startPoint x: 99, startPoint y: 40, endPoint x: 25, endPoint y: 40, distance: 74.4
click at [35, 40] on div "Sales Orders angle Default" at bounding box center [97, 36] width 152 height 13
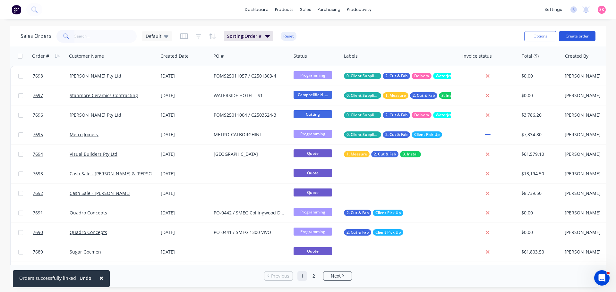
click at [571, 41] on button "Create order" at bounding box center [577, 36] width 37 height 10
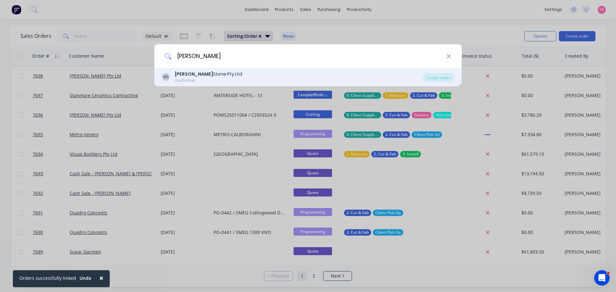
type input "marbut"
click at [208, 74] on div "Marbut Stone Pty Ltd" at bounding box center [208, 74] width 67 height 7
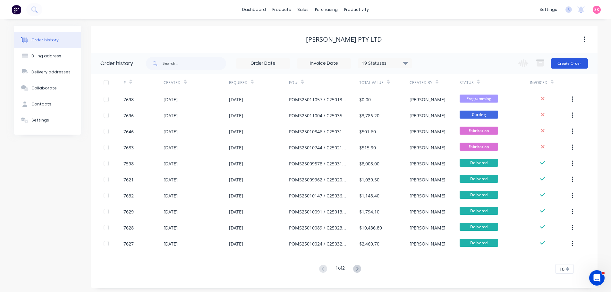
click at [564, 64] on button "Create Order" at bounding box center [569, 63] width 37 height 10
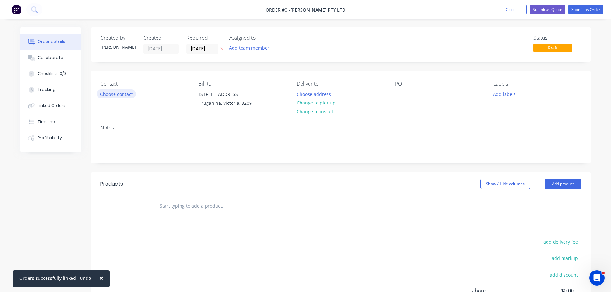
click at [131, 91] on button "Choose contact" at bounding box center [116, 94] width 39 height 9
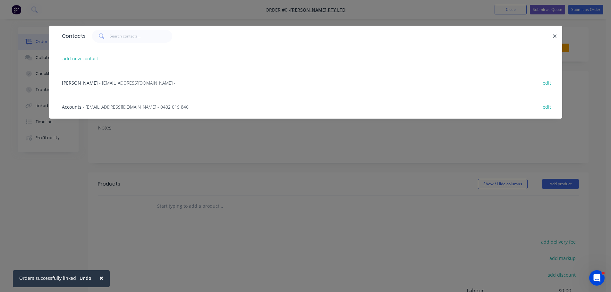
drag, startPoint x: 120, startPoint y: 85, endPoint x: 128, endPoint y: 85, distance: 7.4
click at [123, 85] on span "- purchasing@anmargroup.com.au -" at bounding box center [137, 83] width 76 height 6
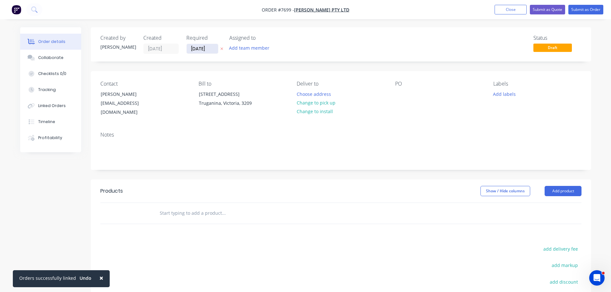
click at [211, 48] on input "28/08/25" at bounding box center [202, 49] width 31 height 10
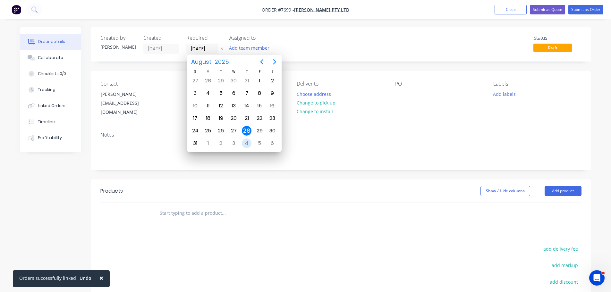
click at [246, 144] on div "4" at bounding box center [247, 144] width 10 height 10
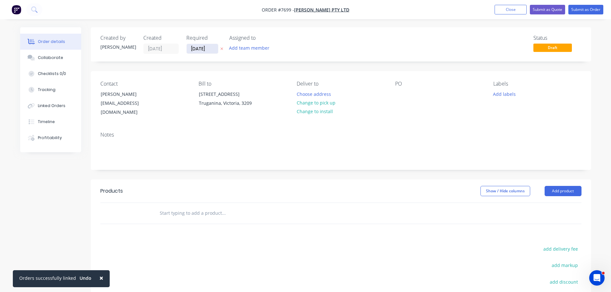
click at [207, 50] on input "04/09/25" at bounding box center [202, 49] width 31 height 10
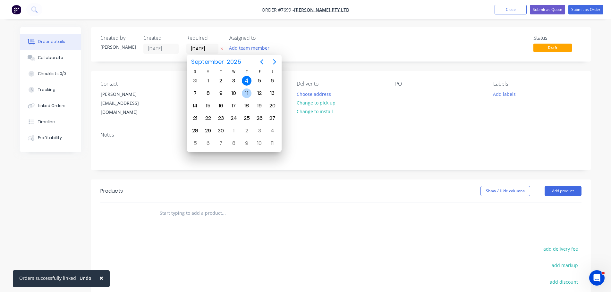
click at [248, 92] on div "11" at bounding box center [247, 94] width 10 height 10
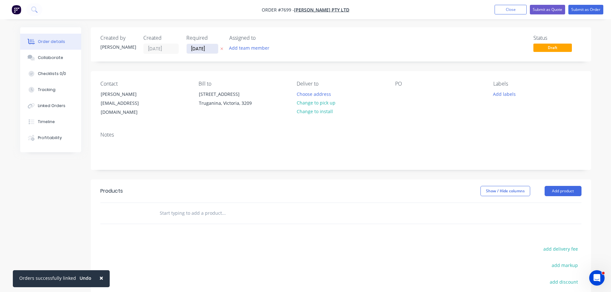
click at [209, 49] on input "11/09/25" at bounding box center [202, 49] width 31 height 10
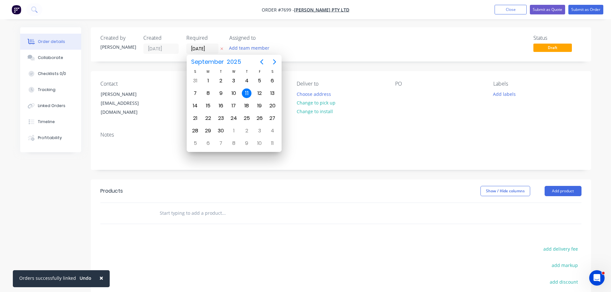
click at [252, 105] on div "18" at bounding box center [246, 106] width 13 height 12
type input "18/09/25"
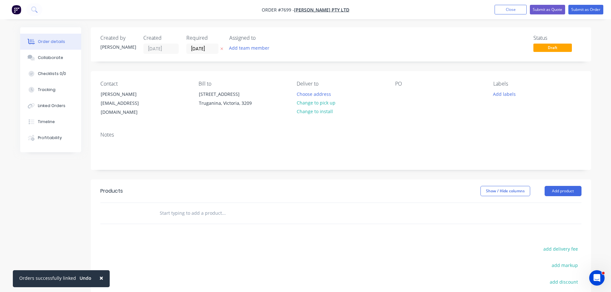
click at [171, 207] on input "text" at bounding box center [223, 213] width 128 height 13
click at [323, 95] on button "Choose address" at bounding box center [313, 94] width 41 height 9
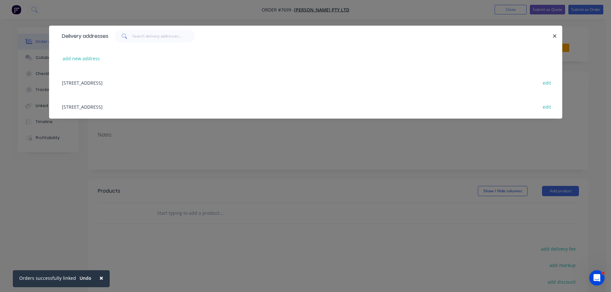
click at [140, 84] on div "14 Felstead Drive, Truganina, Victoria, Australia, 3209 edit" at bounding box center [306, 83] width 494 height 24
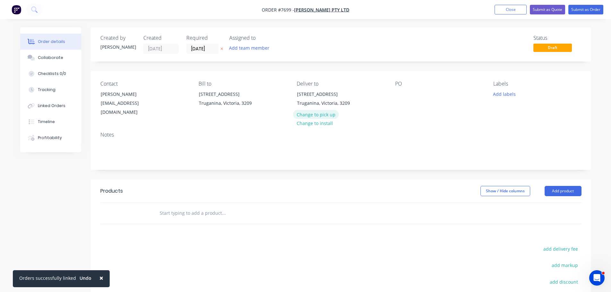
click at [318, 114] on button "Change to pick up" at bounding box center [316, 114] width 46 height 9
click at [309, 111] on button "Change to install" at bounding box center [314, 112] width 43 height 9
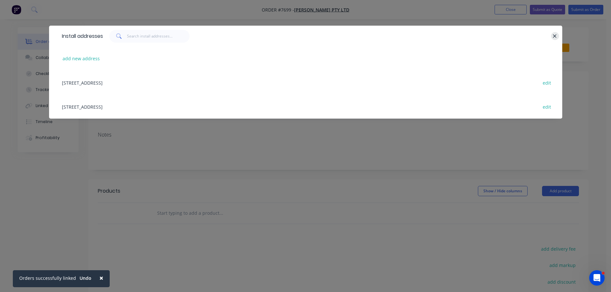
click at [555, 36] on icon "button" at bounding box center [555, 36] width 4 height 4
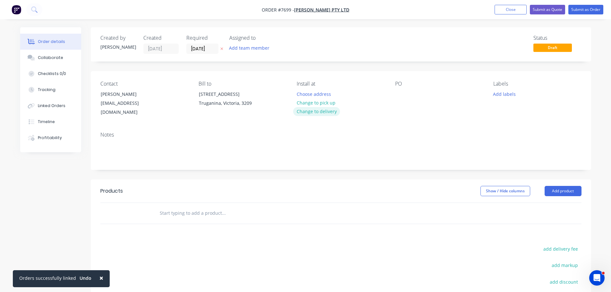
click at [324, 110] on button "Change to delivery" at bounding box center [316, 111] width 47 height 9
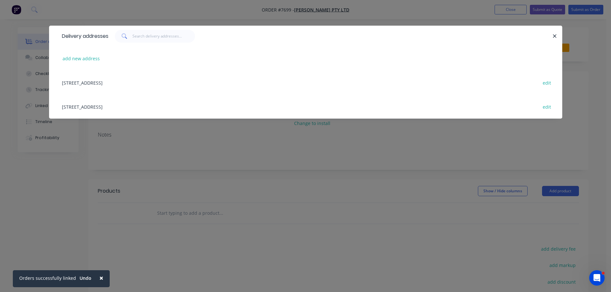
click at [129, 109] on div "122-126 National Blvd, Campbellfield, Victoria, Australia, 3061 edit" at bounding box center [306, 107] width 494 height 24
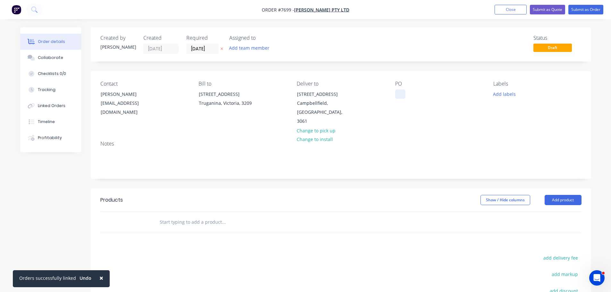
click at [397, 96] on div at bounding box center [400, 94] width 10 height 9
click at [400, 97] on div at bounding box center [400, 94] width 10 height 9
paste div
drag, startPoint x: 450, startPoint y: 93, endPoint x: 429, endPoint y: 93, distance: 21.2
click at [429, 93] on div "C2502614 -2 B184293 POMS25011161" at bounding box center [435, 98] width 80 height 16
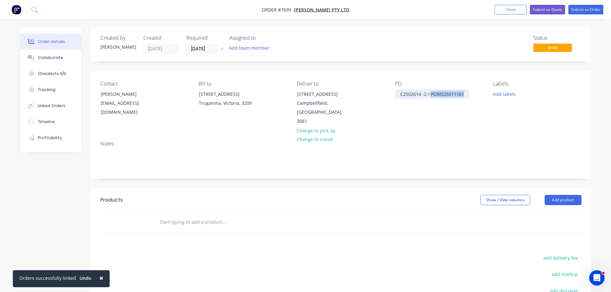
drag, startPoint x: 454, startPoint y: 95, endPoint x: 431, endPoint y: 98, distance: 23.5
click at [431, 98] on div "C2502614 -2 / POMS25011161" at bounding box center [432, 94] width 74 height 9
click at [470, 93] on div "POMS25011161 / C2502614 -2 /" at bounding box center [433, 94] width 77 height 9
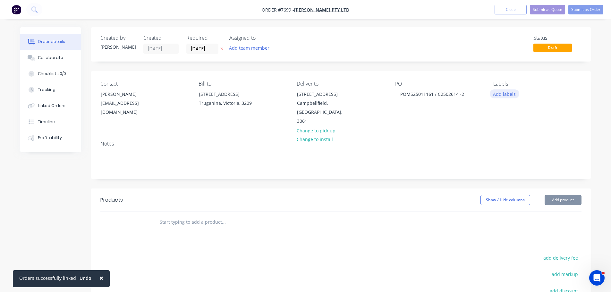
click at [507, 94] on button "Add labels" at bounding box center [505, 94] width 30 height 9
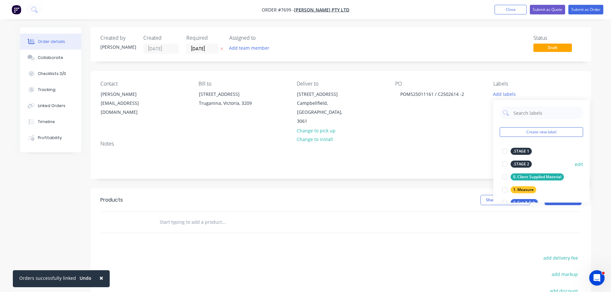
scroll to position [32, 0]
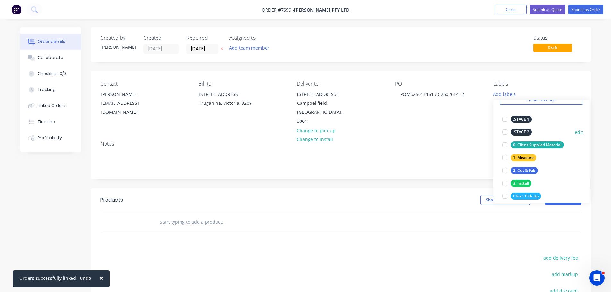
click at [506, 145] on div at bounding box center [505, 145] width 13 height 13
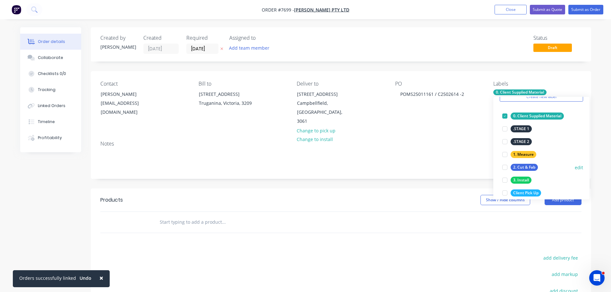
click at [504, 167] on div at bounding box center [505, 167] width 13 height 13
click at [505, 192] on div at bounding box center [505, 193] width 13 height 13
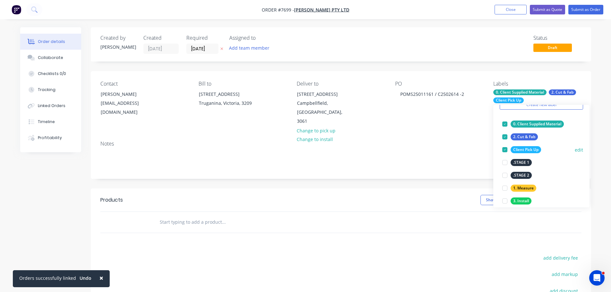
click at [505, 150] on div at bounding box center [505, 149] width 13 height 13
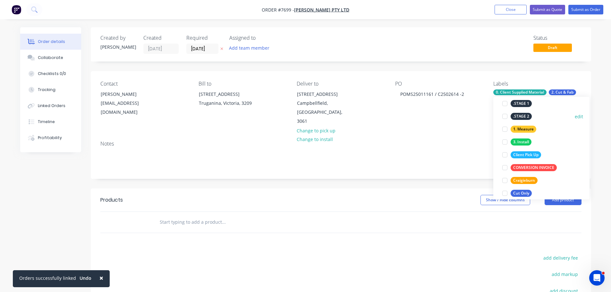
scroll to position [128, 0]
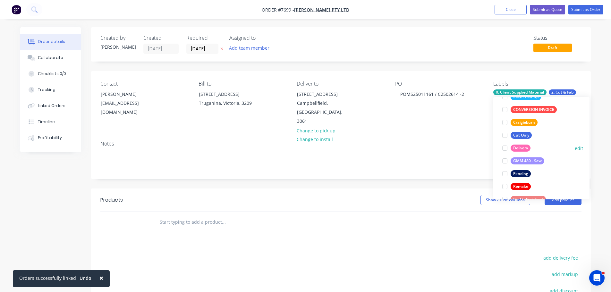
click at [505, 151] on div at bounding box center [505, 148] width 13 height 13
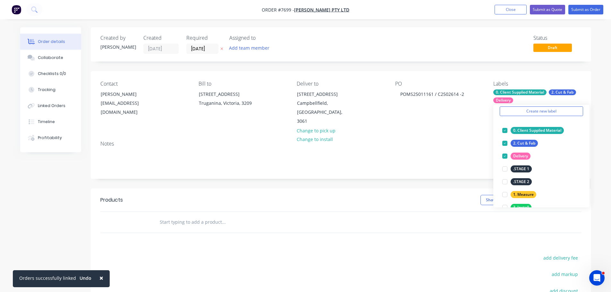
click at [199, 216] on input "text" at bounding box center [223, 222] width 128 height 13
paste input "C2502614 -2"
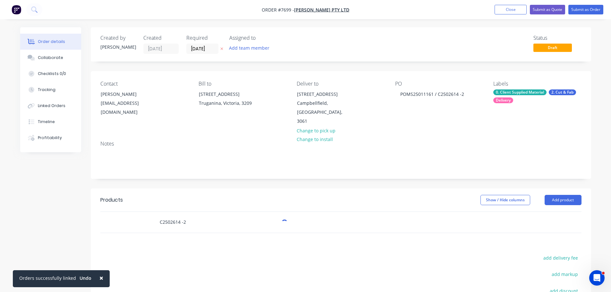
drag, startPoint x: 190, startPoint y: 215, endPoint x: 120, endPoint y: 211, distance: 69.4
click at [120, 212] on div "C2502614 -2" at bounding box center [340, 222] width 481 height 21
type input "C2502614 -2"
click at [174, 195] on div "Products" at bounding box center [151, 200] width 102 height 10
click at [178, 216] on input "C2502614 -2" at bounding box center [223, 222] width 128 height 13
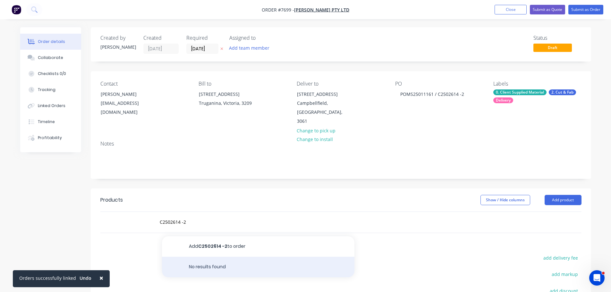
click at [228, 257] on div "No results found" at bounding box center [258, 267] width 192 height 21
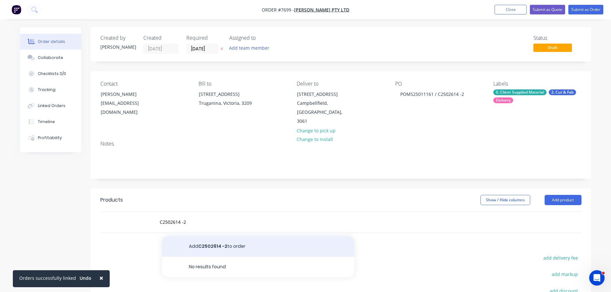
click at [227, 240] on button "Add C2502614 -2 to order" at bounding box center [258, 246] width 192 height 21
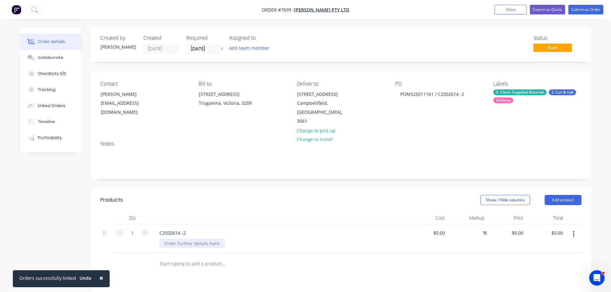
click at [187, 239] on div at bounding box center [191, 243] width 65 height 9
click at [443, 228] on input at bounding box center [440, 232] width 15 height 9
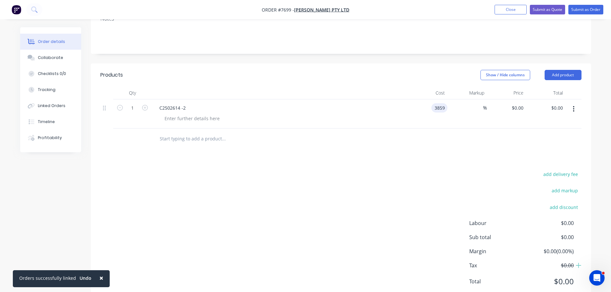
scroll to position [128, 0]
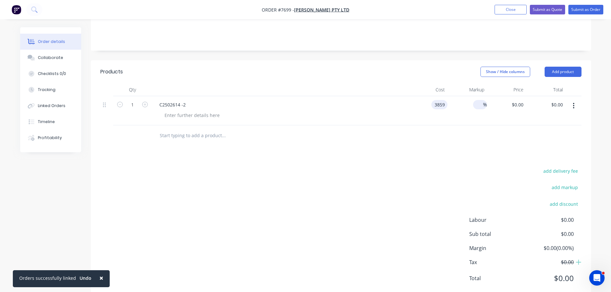
type input "$3,859.00"
click at [477, 100] on input at bounding box center [479, 104] width 7 height 9
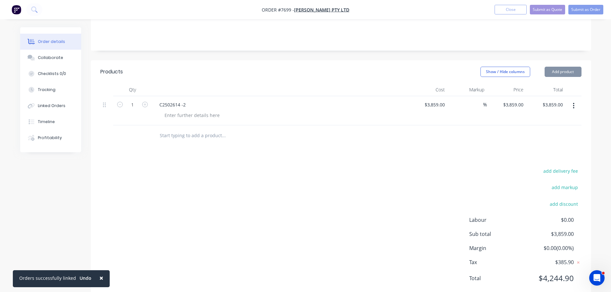
click at [179, 129] on input "text" at bounding box center [223, 135] width 128 height 13
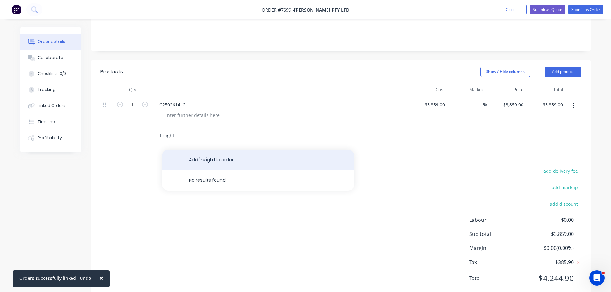
type input "freight"
click at [207, 150] on button "Add freight to order" at bounding box center [258, 160] width 192 height 21
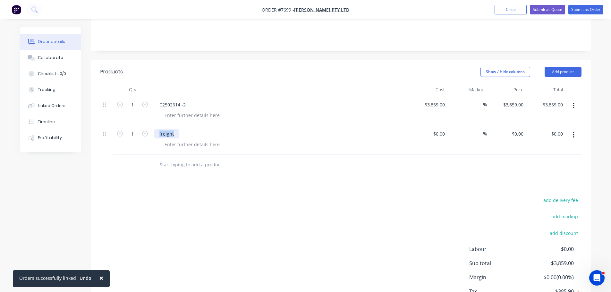
drag, startPoint x: 174, startPoint y: 126, endPoint x: 89, endPoint y: 125, distance: 85.3
click at [111, 126] on div "1 freight $0.00 $0.00 % $0.00 $0.00 $0.00 $0.00" at bounding box center [340, 139] width 481 height 29
click at [449, 128] on div "%" at bounding box center [467, 139] width 39 height 29
click at [447, 129] on input at bounding box center [440, 133] width 15 height 9
type input "$65.00"
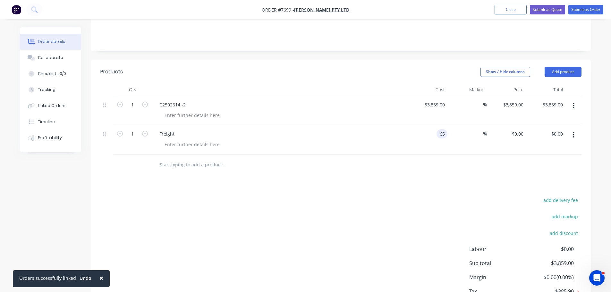
type input "$65.00"
click at [444, 158] on div at bounding box center [340, 165] width 481 height 21
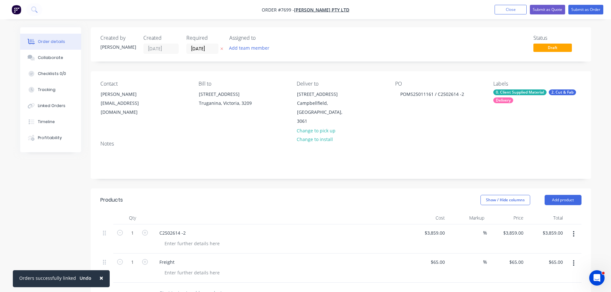
scroll to position [166, 0]
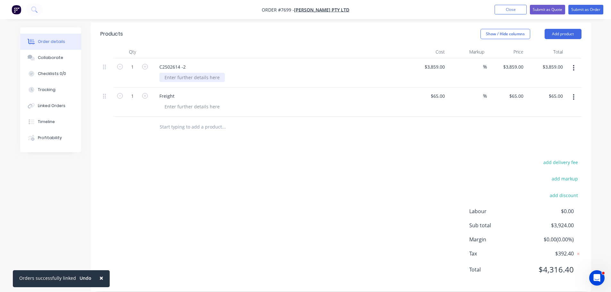
click at [192, 73] on div at bounding box center [191, 77] width 65 height 9
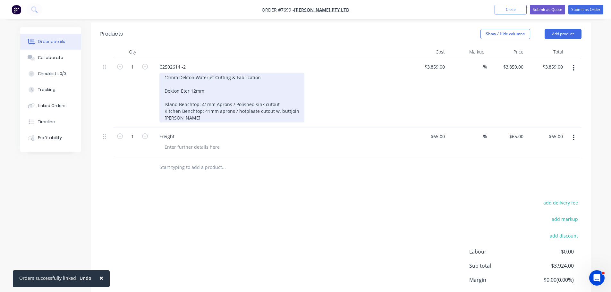
click at [202, 102] on div "12mm Dekton Waterjet Cutting & Fabrication Dekton Eter 12mm Island Benchtop: 41…" at bounding box center [231, 98] width 145 height 50
click at [201, 104] on div "12mm Dekton Waterjet Cutting & Fabrication Dekton Eter 12mm Island Benchtop: 41…" at bounding box center [231, 98] width 145 height 50
click at [204, 110] on div "12mm Dekton Waterjet Cutting & Fabrication Dekton Eter 12mm Island Benchtop: 41…" at bounding box center [232, 98] width 147 height 50
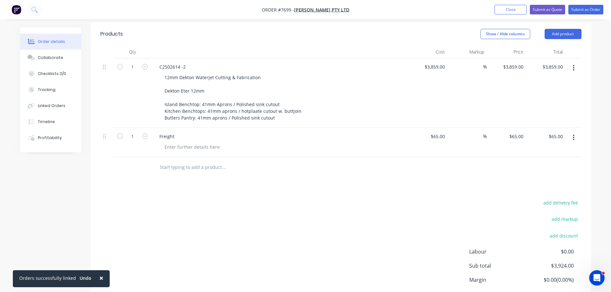
click at [376, 46] on div at bounding box center [280, 52] width 257 height 13
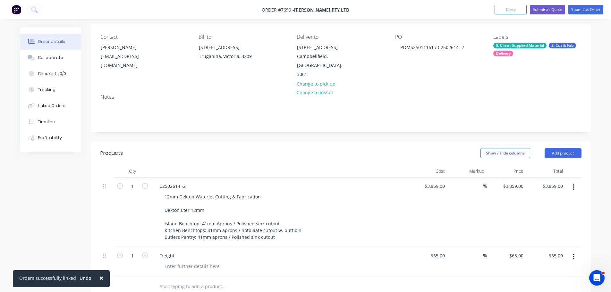
scroll to position [0, 0]
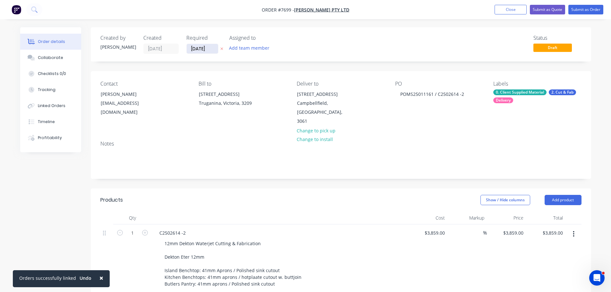
click at [200, 49] on input "18/09/25" at bounding box center [202, 49] width 31 height 10
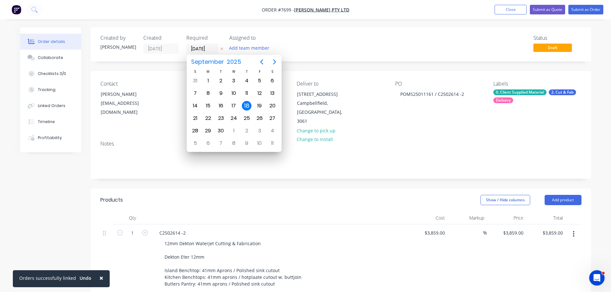
click at [249, 106] on div "18" at bounding box center [247, 106] width 10 height 10
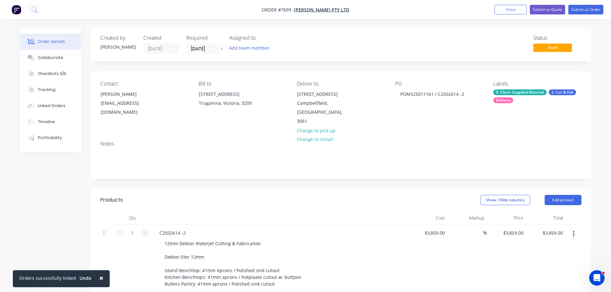
click at [291, 195] on div "Show / Hide columns Add product" at bounding box center [391, 200] width 379 height 10
drag, startPoint x: 466, startPoint y: 95, endPoint x: 404, endPoint y: 96, distance: 61.9
click at [404, 96] on div "POMS25011161 / C2502614 -2" at bounding box center [432, 94] width 74 height 9
click at [458, 93] on div "POMS25011161 / C2502614 -2" at bounding box center [432, 94] width 74 height 9
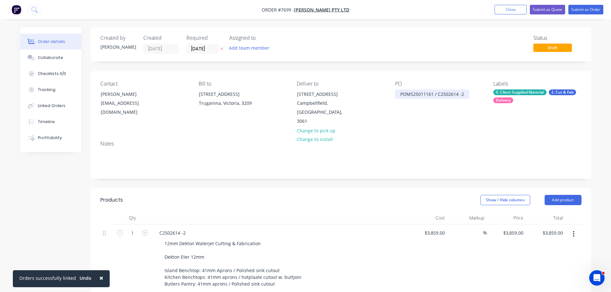
drag, startPoint x: 467, startPoint y: 93, endPoint x: 381, endPoint y: 95, distance: 86.6
click at [381, 95] on div "Contact Trinh Tran purchasing@anmargroup.com.au Bill to 14 Felstead Drive Truga…" at bounding box center [341, 103] width 500 height 64
copy div "POMS25011161 / C2502614 -2"
click at [203, 49] on input "18/09/25" at bounding box center [202, 49] width 31 height 10
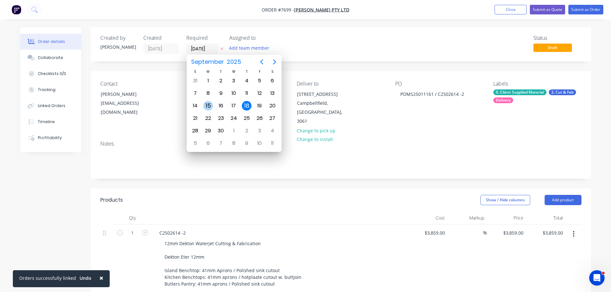
click at [206, 107] on div "15" at bounding box center [208, 106] width 10 height 10
type input "[DATE]"
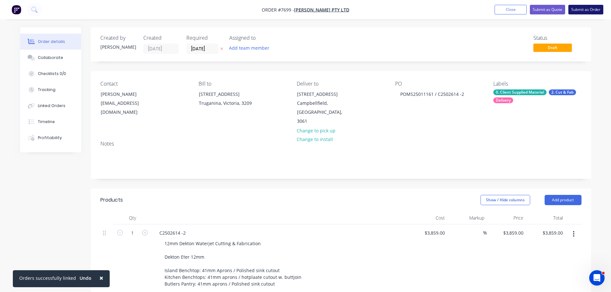
click at [581, 7] on button "Submit as Order" at bounding box center [586, 10] width 35 height 10
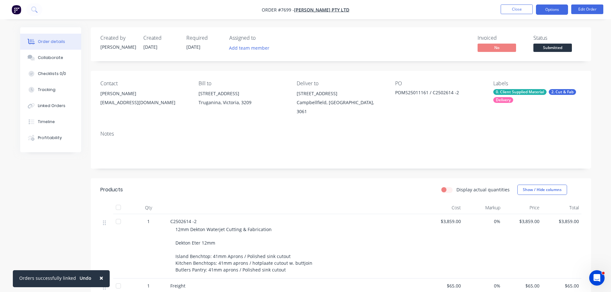
click at [551, 11] on button "Options" at bounding box center [552, 9] width 32 height 10
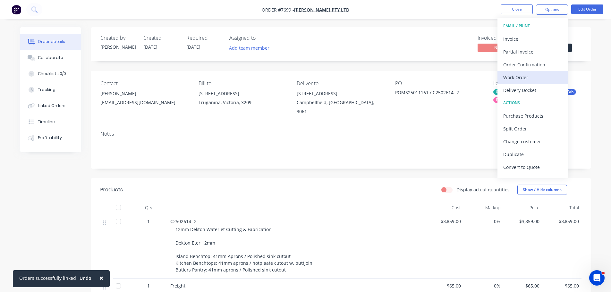
click at [543, 73] on div "Work Order" at bounding box center [532, 77] width 59 height 9
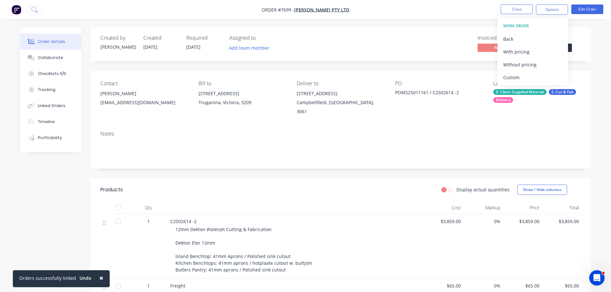
click at [543, 73] on div "Custom" at bounding box center [532, 77] width 59 height 9
click at [546, 65] on div "Without pricing" at bounding box center [532, 64] width 59 height 9
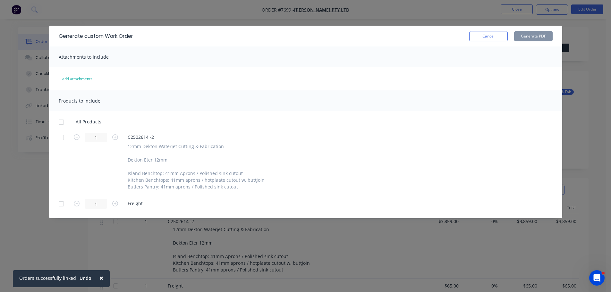
click at [60, 122] on div at bounding box center [61, 122] width 13 height 13
click at [59, 206] on div at bounding box center [61, 204] width 13 height 13
click at [528, 38] on button "Generate PDF" at bounding box center [533, 36] width 38 height 10
click at [484, 37] on button "Cancel" at bounding box center [488, 36] width 38 height 10
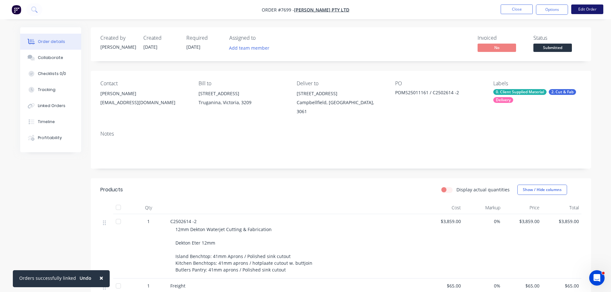
click at [587, 8] on button "Edit Order" at bounding box center [587, 9] width 32 height 10
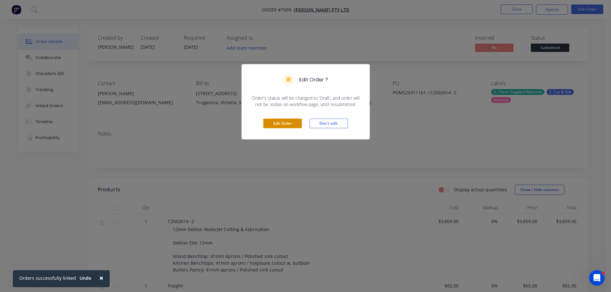
click at [291, 122] on button "Edit Order" at bounding box center [282, 124] width 38 height 10
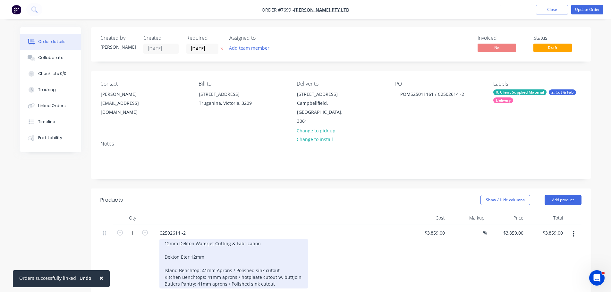
click at [218, 249] on div "12mm Dekton Waterjet Cutting & Fabrication Dekton Eter 12mm Island Benchtop: 41…" at bounding box center [233, 264] width 149 height 50
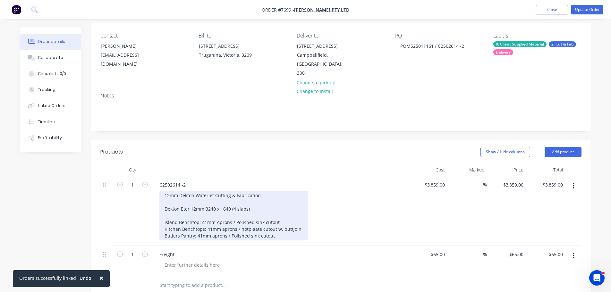
scroll to position [160, 0]
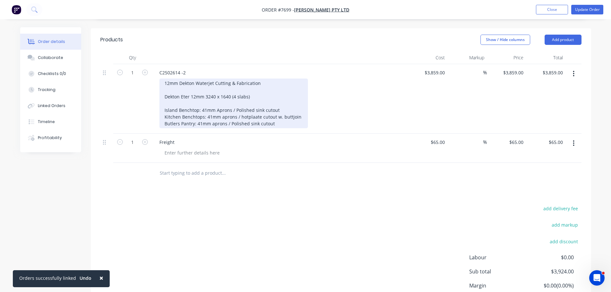
click at [230, 91] on div "12mm Dekton Waterjet Cutting & Fabrication Dekton Eter 12mm 3240 x 1640 (4 slab…" at bounding box center [233, 104] width 149 height 50
click at [231, 88] on div "12mm Dekton Waterjet Cutting & Fabrication Dekton Eter 12mm 3240 x 1640 (4 slab…" at bounding box center [233, 104] width 149 height 50
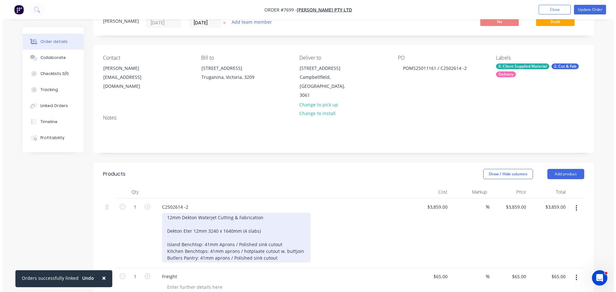
scroll to position [0, 0]
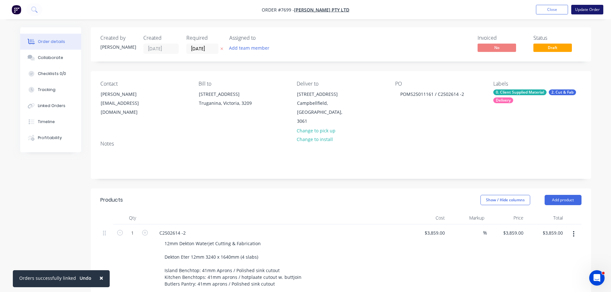
click at [576, 14] on button "Update Order" at bounding box center [587, 10] width 32 height 10
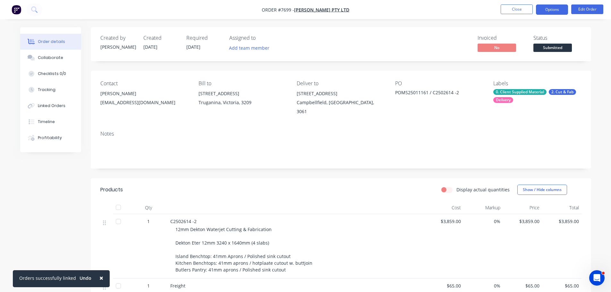
click at [553, 12] on button "Options" at bounding box center [552, 9] width 32 height 10
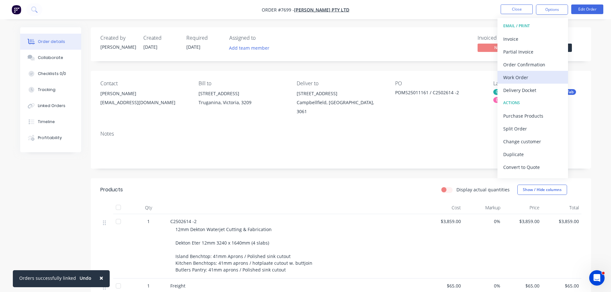
click at [534, 75] on div "Work Order" at bounding box center [532, 77] width 59 height 9
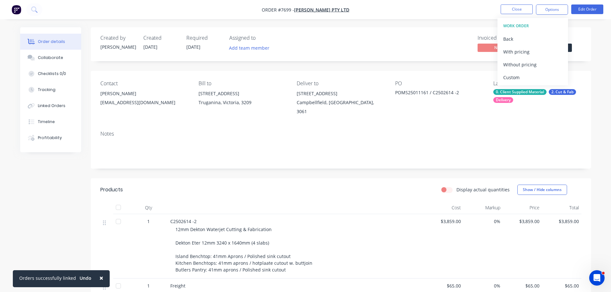
click at [535, 76] on div "Custom" at bounding box center [532, 77] width 59 height 9
click at [537, 67] on div "Without pricing" at bounding box center [532, 64] width 59 height 9
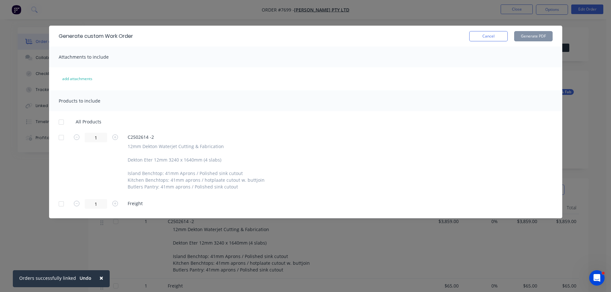
click at [58, 139] on div at bounding box center [61, 137] width 13 height 13
click at [524, 34] on button "Generate PDF" at bounding box center [533, 36] width 38 height 10
click at [479, 36] on button "Cancel" at bounding box center [488, 36] width 38 height 10
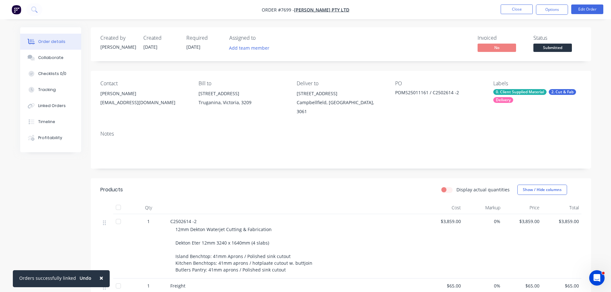
click at [559, 47] on span "Submitted" at bounding box center [553, 48] width 38 height 8
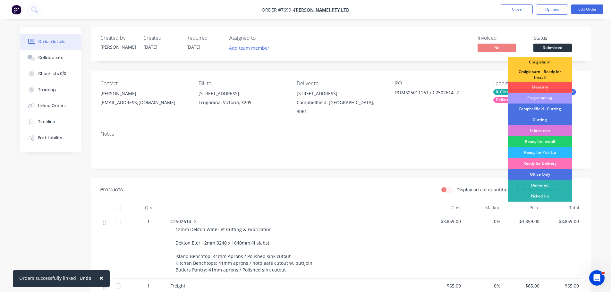
click at [539, 98] on div "Programming" at bounding box center [540, 98] width 64 height 11
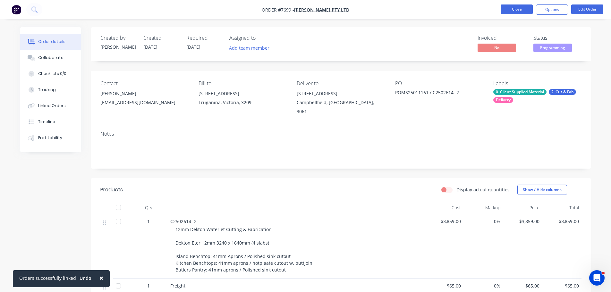
click at [520, 10] on button "Close" at bounding box center [517, 9] width 32 height 10
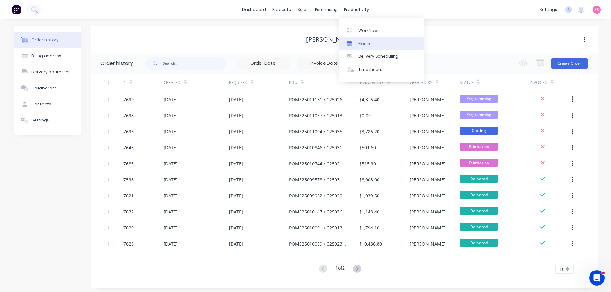
click at [353, 44] on div at bounding box center [352, 44] width 10 height 6
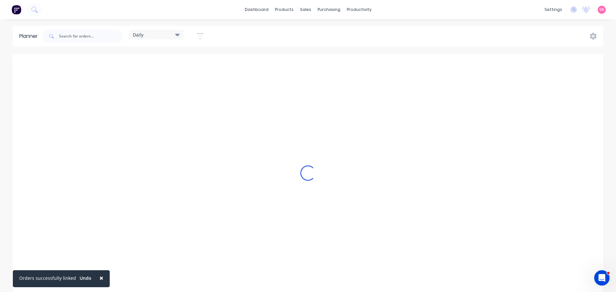
scroll to position [0, 0]
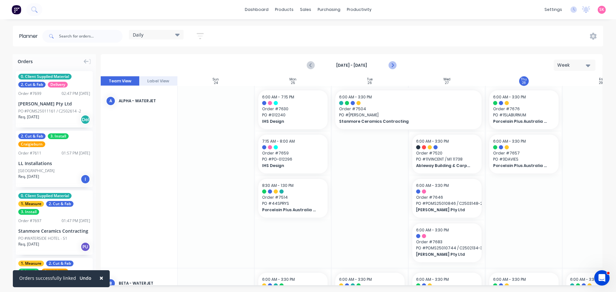
click at [397, 67] on button "Next page" at bounding box center [392, 65] width 13 height 13
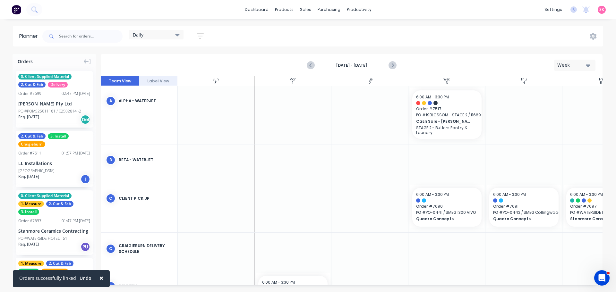
click at [99, 279] on span "×" at bounding box center [101, 278] width 4 height 9
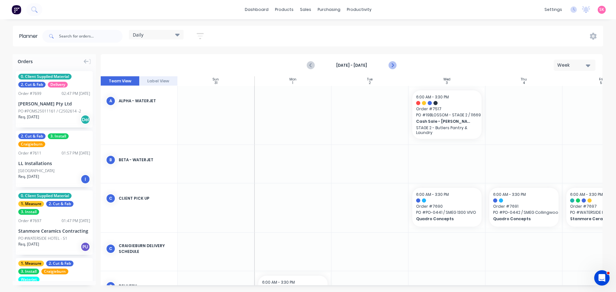
click at [392, 60] on button "Next page" at bounding box center [392, 65] width 13 height 13
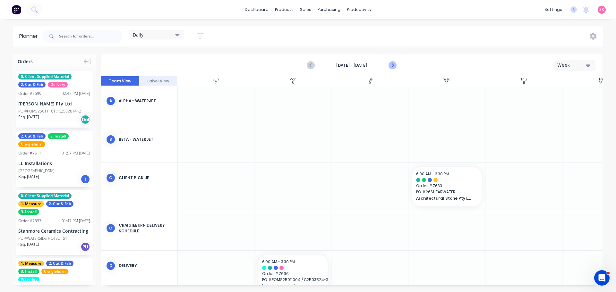
click at [391, 60] on button "Next page" at bounding box center [392, 65] width 13 height 13
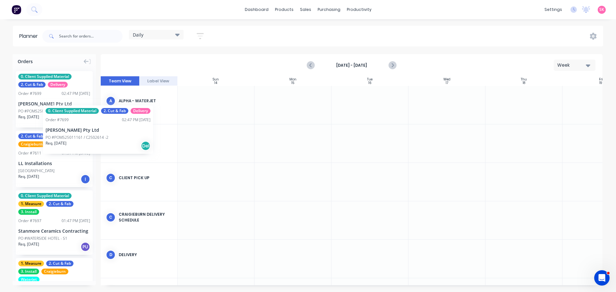
scroll to position [0, 0]
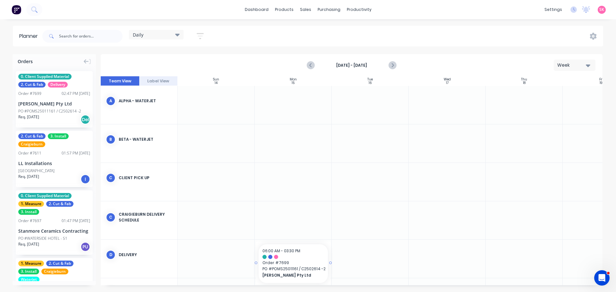
drag, startPoint x: 38, startPoint y: 98, endPoint x: 306, endPoint y: 265, distance: 315.4
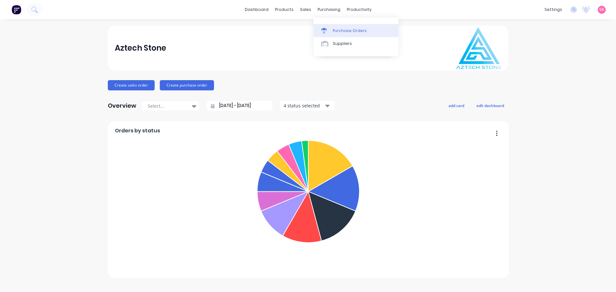
click at [323, 30] on icon at bounding box center [324, 31] width 6 height 6
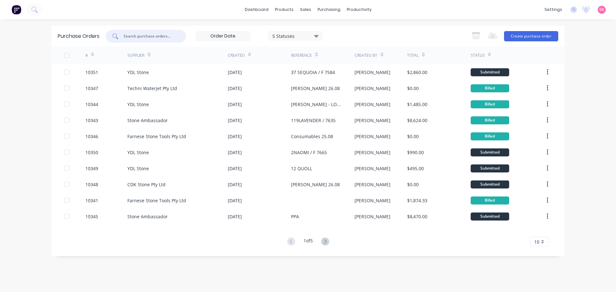
click at [152, 35] on input "text" at bounding box center [149, 36] width 53 height 6
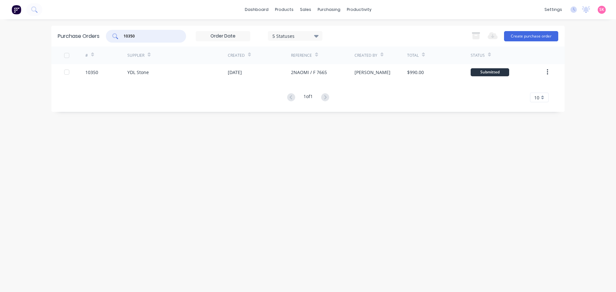
drag, startPoint x: 148, startPoint y: 36, endPoint x: 90, endPoint y: 36, distance: 58.1
click at [90, 36] on div "Purchase Orders 10350 5 Statuses 5 Statuses Export to Excel (XLSX) Create purch…" at bounding box center [307, 36] width 513 height 21
type input "10349"
click at [409, 80] on div "# Supplier Created Reference Created By Total Status 10349 YDL Stone 26 Aug 202…" at bounding box center [307, 75] width 513 height 56
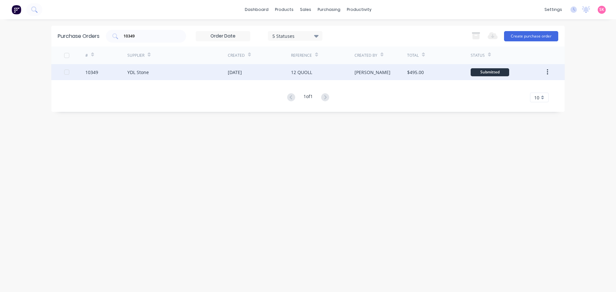
click at [409, 73] on div "$495.00" at bounding box center [415, 72] width 17 height 7
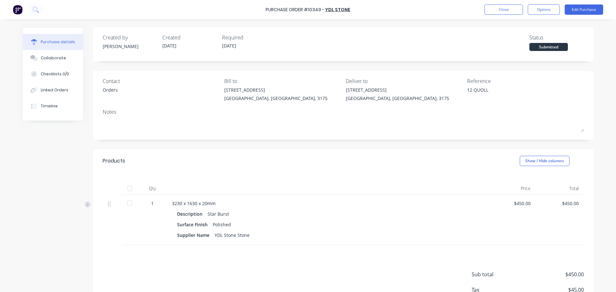
click at [494, 3] on div "Purchase Order #10349 - YDL Stone Close Options Edit Purchase" at bounding box center [308, 9] width 616 height 19
click at [494, 7] on button "Close" at bounding box center [503, 9] width 38 height 10
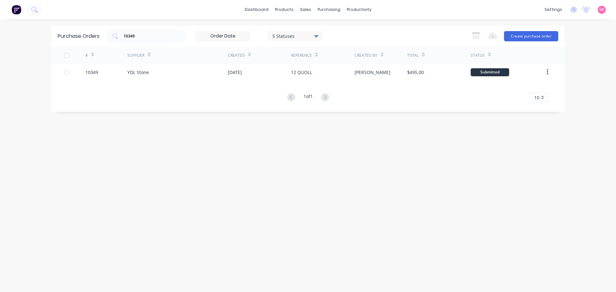
drag, startPoint x: 124, startPoint y: 41, endPoint x: 22, endPoint y: 41, distance: 101.1
click at [70, 38] on div "Purchase Orders 10349 5 Statuses 5 Statuses Export to Excel (XLSX) Create purch…" at bounding box center [307, 36] width 513 height 21
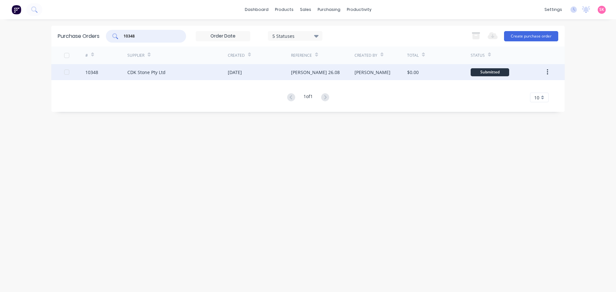
type input "10348"
click at [242, 71] on div "[DATE]" at bounding box center [235, 72] width 14 height 7
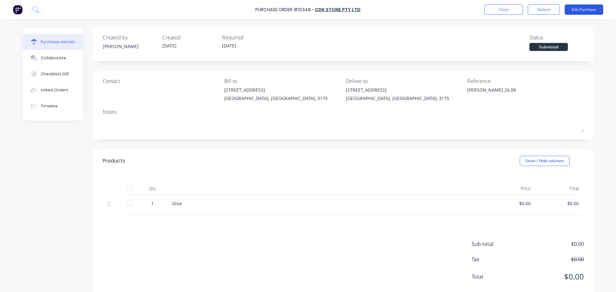
click at [582, 11] on button "Edit Purchase" at bounding box center [584, 9] width 38 height 10
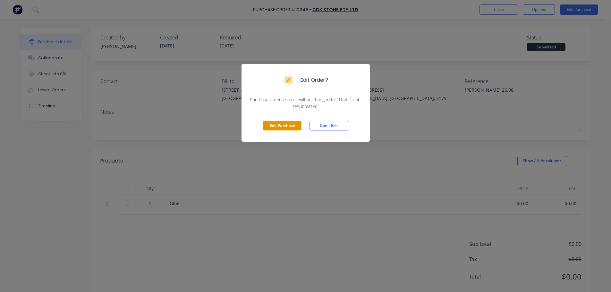
click at [286, 124] on button "Edit Purchase" at bounding box center [282, 126] width 38 height 10
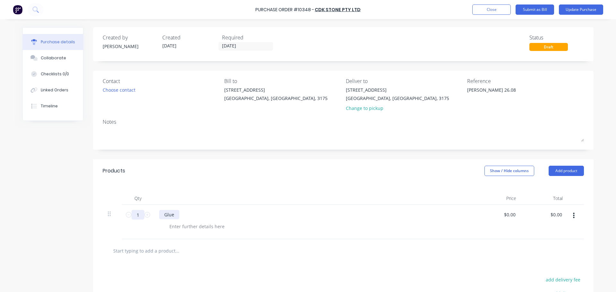
type textarea "x"
drag, startPoint x: 173, startPoint y: 213, endPoint x: 134, endPoint y: 213, distance: 38.2
click at [135, 213] on div "1 1 Glue $0.00 $0.00 $0.00 $0.00" at bounding box center [343, 222] width 481 height 34
paste div
type textarea "x"
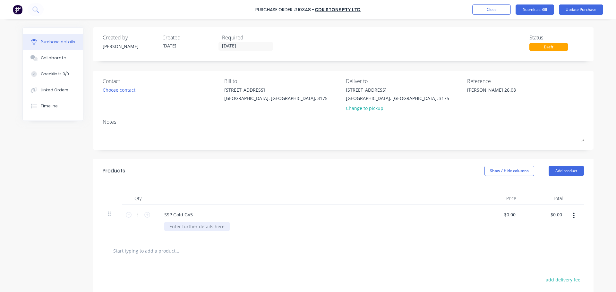
click at [180, 226] on div at bounding box center [196, 226] width 65 height 9
paste div
click at [502, 214] on div "$0.00 $0.00" at bounding box center [509, 214] width 15 height 9
type textarea "x"
type input "0.0000"
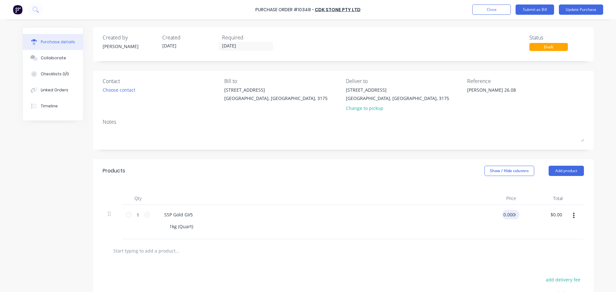
click at [512, 214] on input "0.0000" at bounding box center [509, 214] width 15 height 9
click at [512, 214] on input "0.0000" at bounding box center [508, 214] width 17 height 9
type textarea "x"
click at [512, 214] on input "0.0000" at bounding box center [508, 214] width 17 height 9
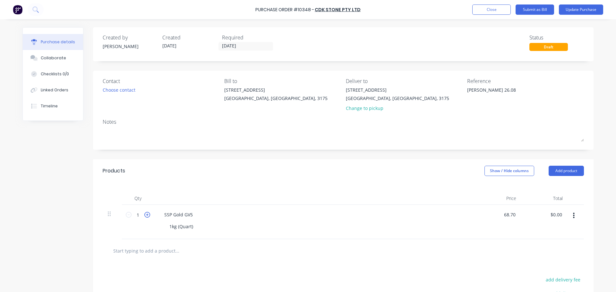
type input "68.70"
type textarea "x"
type input "$68.70"
click at [147, 214] on icon at bounding box center [147, 215] width 6 height 6
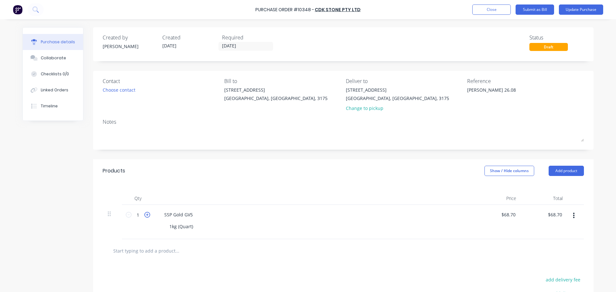
type textarea "x"
type input "2"
type input "$137.40"
click at [147, 214] on icon at bounding box center [147, 215] width 6 height 6
type textarea "x"
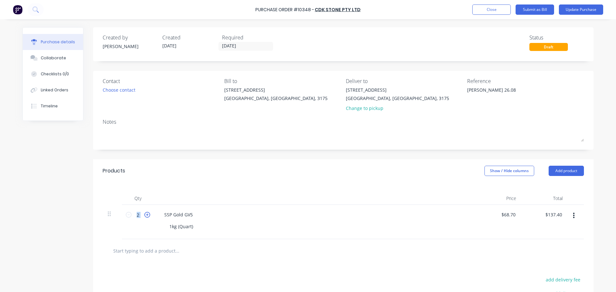
type input "3"
type input "$206.10"
click at [147, 214] on icon at bounding box center [147, 215] width 6 height 6
type textarea "x"
type input "4"
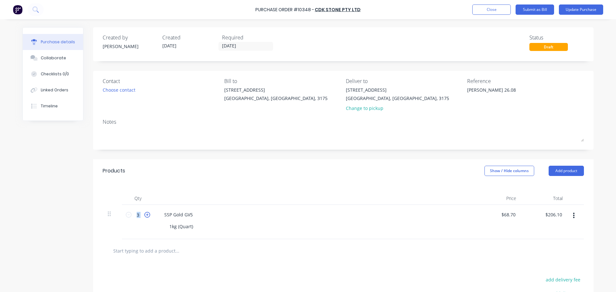
type input "$274.80"
click at [147, 214] on icon at bounding box center [147, 215] width 6 height 6
type textarea "x"
type input "5"
type input "$343.50"
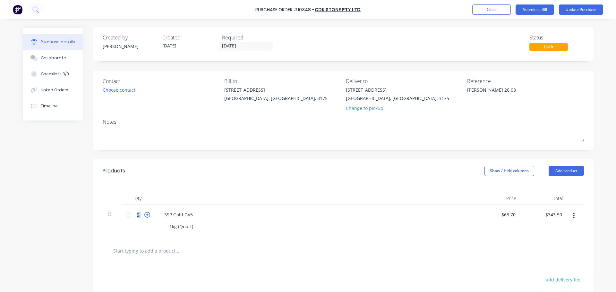
click at [147, 214] on icon at bounding box center [147, 215] width 6 height 6
type textarea "x"
type input "6"
type input "$412.20"
click at [249, 175] on div "Products Show / Hide columns Add product" at bounding box center [343, 170] width 500 height 23
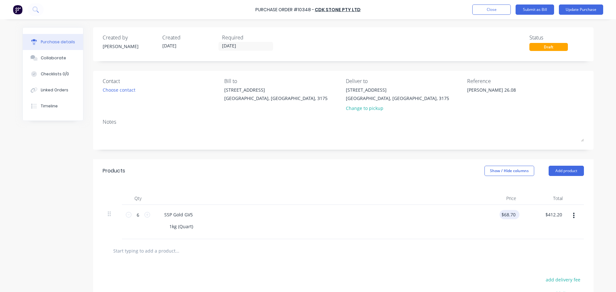
click at [515, 218] on div "$68.70 $68.70" at bounding box center [510, 214] width 20 height 9
type textarea "x"
type input "68.7"
click at [509, 213] on input "68.7" at bounding box center [508, 214] width 17 height 9
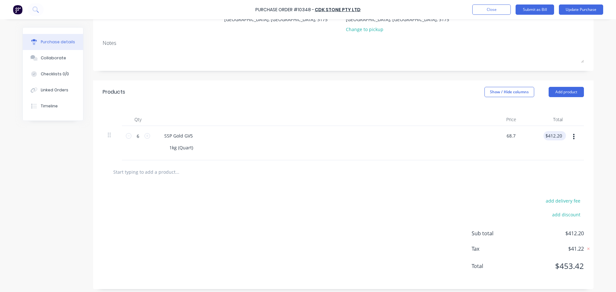
scroll to position [82, 0]
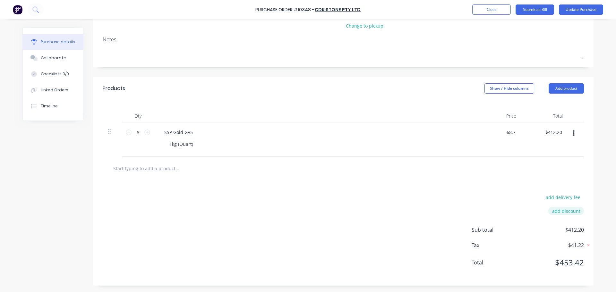
type textarea "x"
type input "$68.70"
click at [563, 213] on button "add discount" at bounding box center [566, 211] width 36 height 8
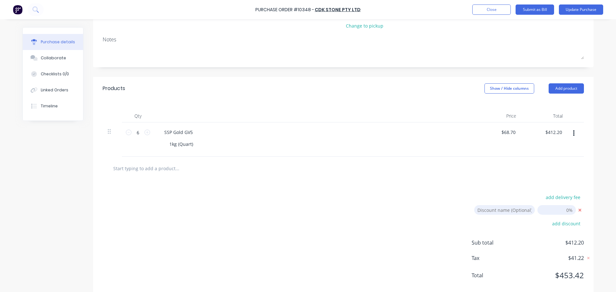
type textarea "x"
click at [554, 211] on input "26/08/25" at bounding box center [556, 210] width 38 height 10
type input "15"
type textarea "x"
type input "15.00%"
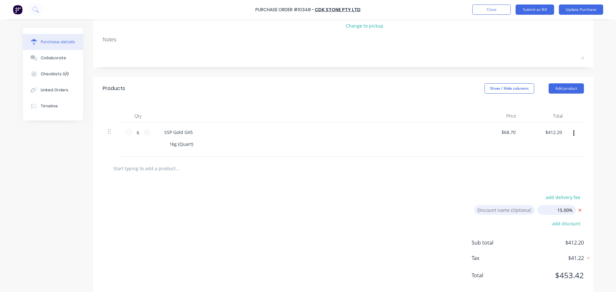
click at [561, 185] on div "add delivery fee Discount name (Optional) 15.00% add discount Sub total $412.20…" at bounding box center [343, 239] width 500 height 118
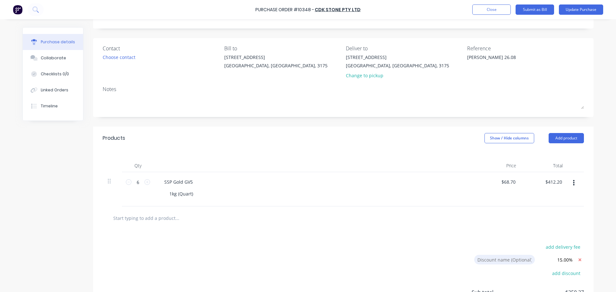
scroll to position [0, 0]
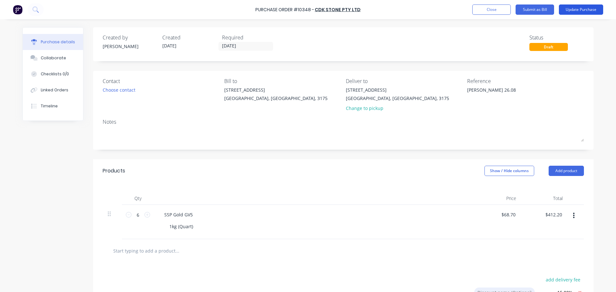
click at [588, 11] on button "Update Purchase" at bounding box center [581, 9] width 44 height 10
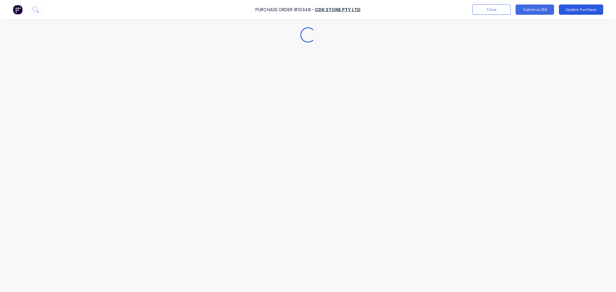
type textarea "x"
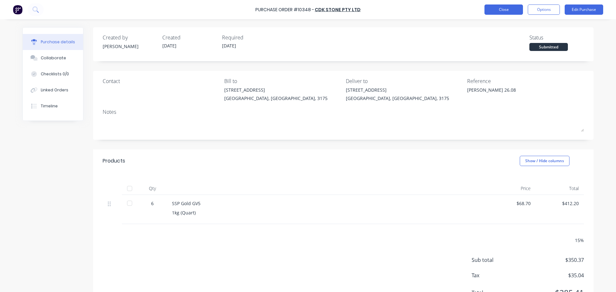
click at [500, 11] on button "Close" at bounding box center [503, 9] width 38 height 10
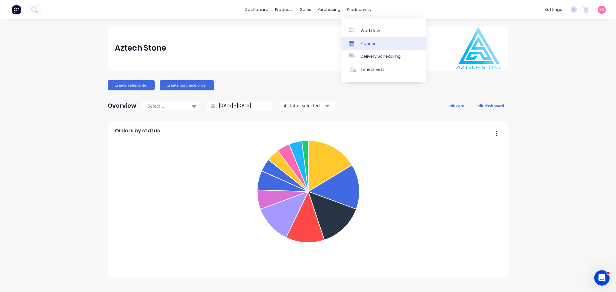
click at [372, 43] on div "Planner" at bounding box center [368, 44] width 15 height 6
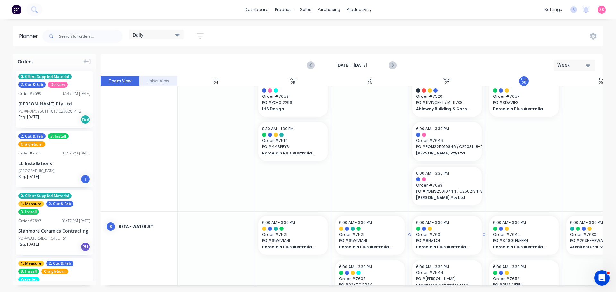
scroll to position [128, 0]
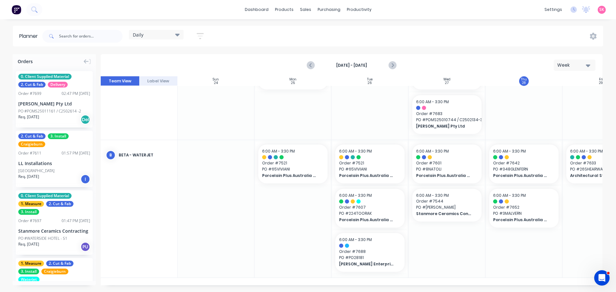
click at [167, 37] on div "Daily" at bounding box center [156, 35] width 47 height 6
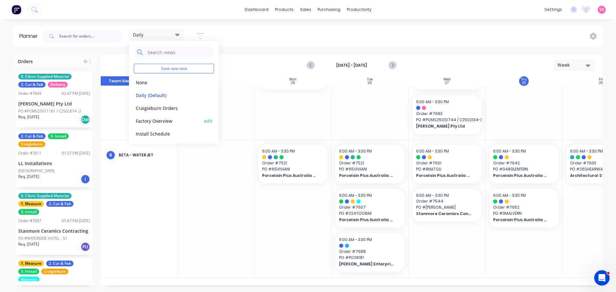
scroll to position [27, 0]
click at [170, 121] on button "Programming" at bounding box center [168, 119] width 68 height 7
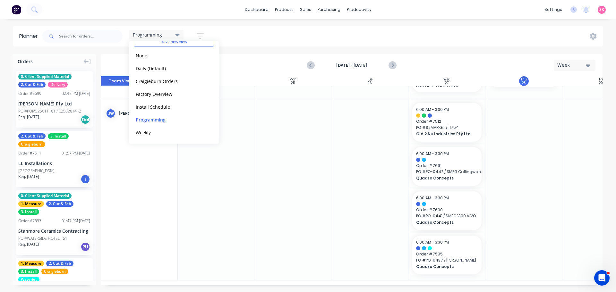
scroll to position [133, 74]
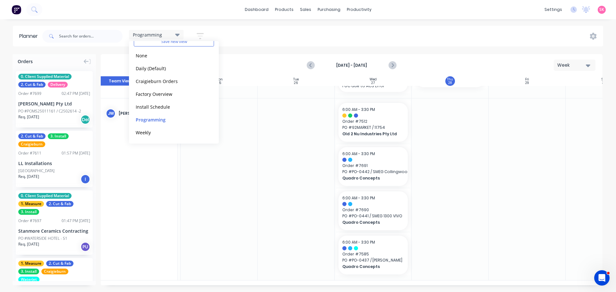
click at [205, 32] on button "button" at bounding box center [200, 36] width 21 height 13
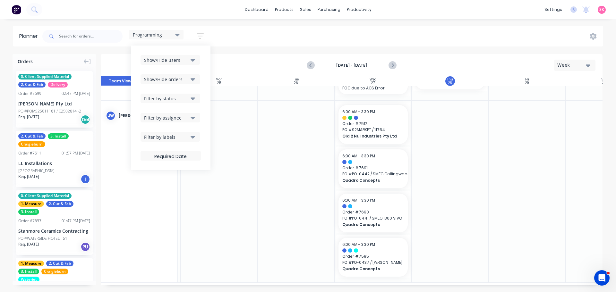
click at [258, 32] on div "Programming Save new view None edit Daily (Default) edit Craigieburn Orders edi…" at bounding box center [322, 36] width 562 height 19
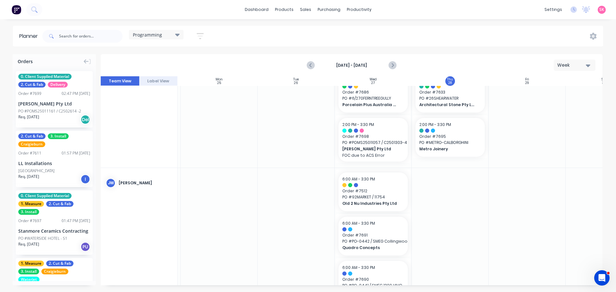
scroll to position [0, 74]
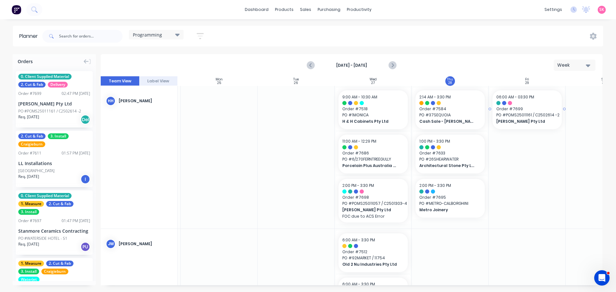
drag, startPoint x: 63, startPoint y: 112, endPoint x: 521, endPoint y: 133, distance: 458.9
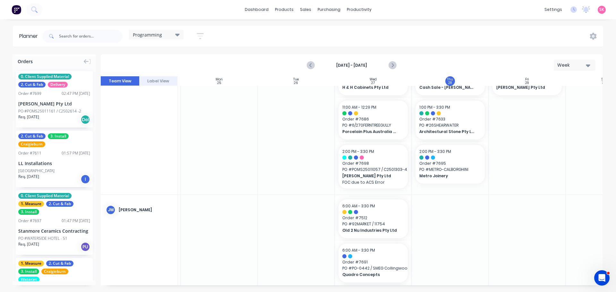
scroll to position [32, 74]
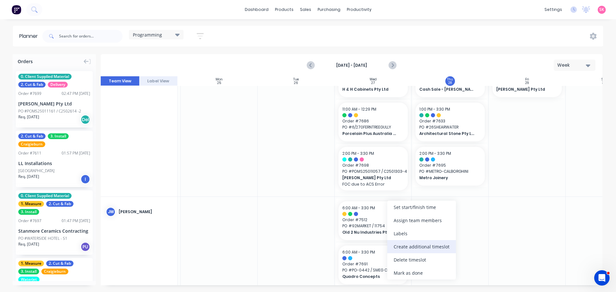
click at [427, 248] on div "Create additional timeslot" at bounding box center [421, 246] width 69 height 13
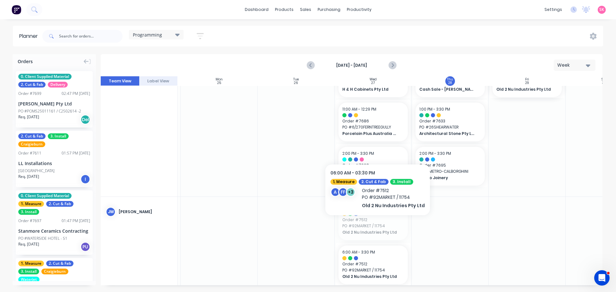
drag, startPoint x: 368, startPoint y: 228, endPoint x: 531, endPoint y: 117, distance: 197.6
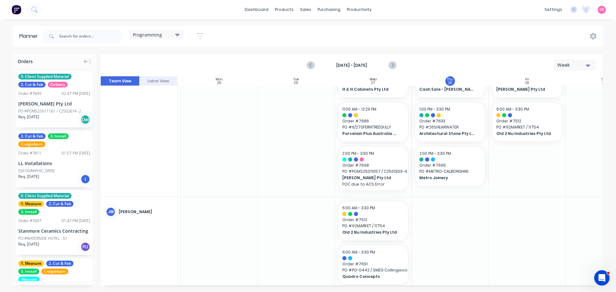
scroll to position [0, 74]
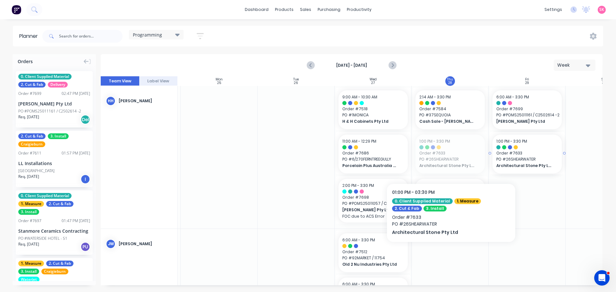
drag, startPoint x: 442, startPoint y: 163, endPoint x: 451, endPoint y: 161, distance: 9.4
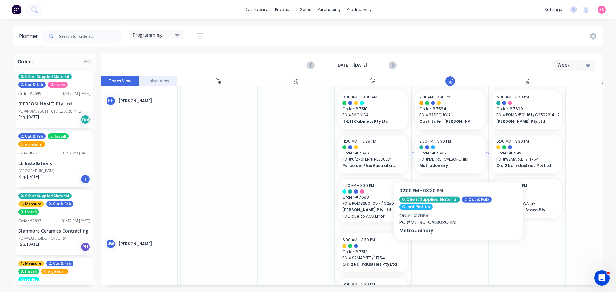
drag, startPoint x: 440, startPoint y: 163, endPoint x: 511, endPoint y: 162, distance: 70.3
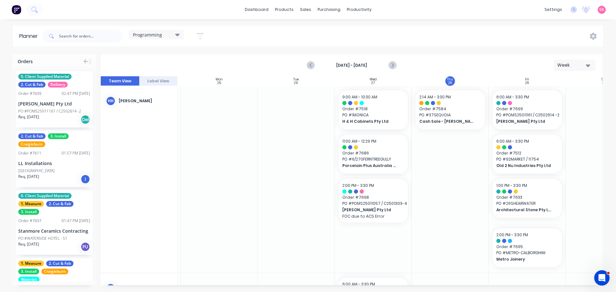
scroll to position [178, 74]
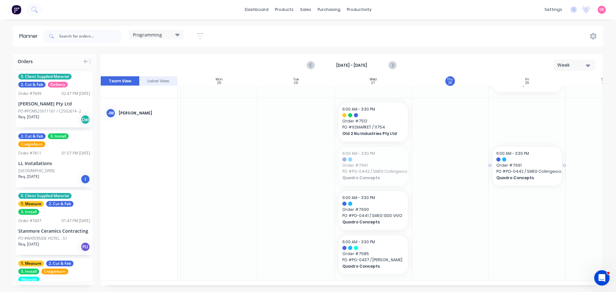
drag, startPoint x: 378, startPoint y: 174, endPoint x: 535, endPoint y: 125, distance: 165.2
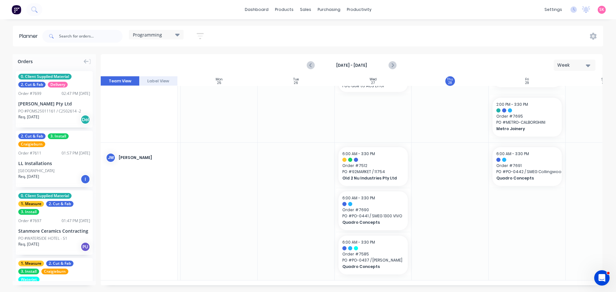
scroll to position [128, 74]
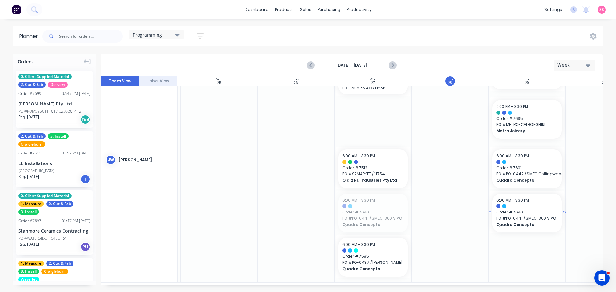
drag, startPoint x: 362, startPoint y: 204, endPoint x: 532, endPoint y: 195, distance: 170.0
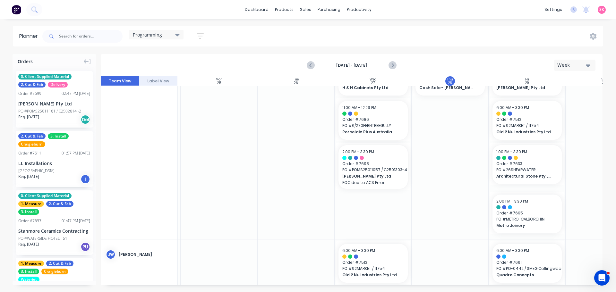
scroll to position [0, 74]
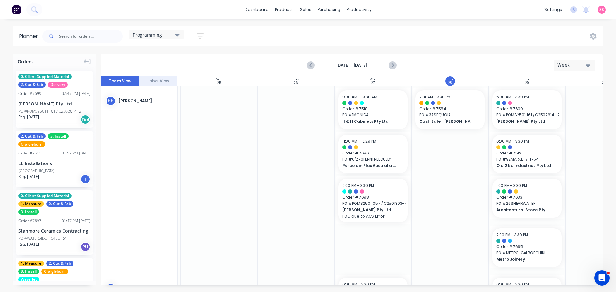
click at [152, 39] on div "Programming" at bounding box center [156, 35] width 55 height 10
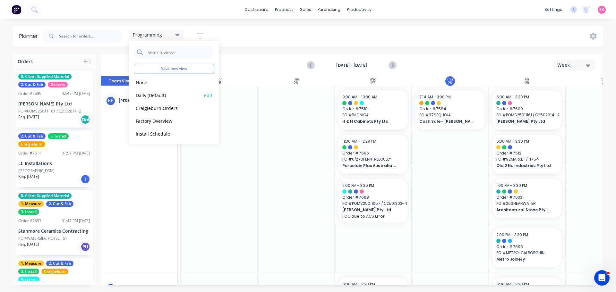
click at [165, 98] on button "Daily (Default)" at bounding box center [168, 94] width 68 height 7
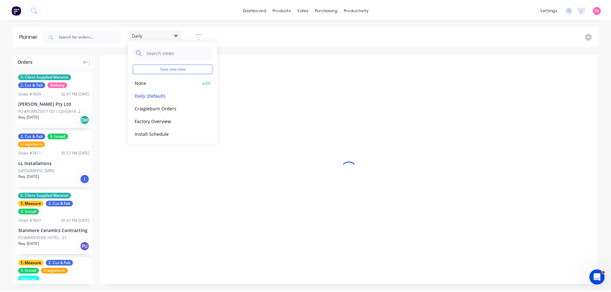
scroll to position [0, 0]
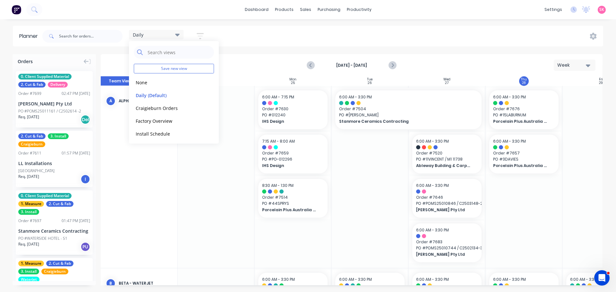
drag, startPoint x: 265, startPoint y: 44, endPoint x: 252, endPoint y: 33, distance: 16.9
click at [265, 44] on div "Daily Save new view None edit Daily (Default) edit Craigieburn Orders edit Fact…" at bounding box center [322, 36] width 562 height 19
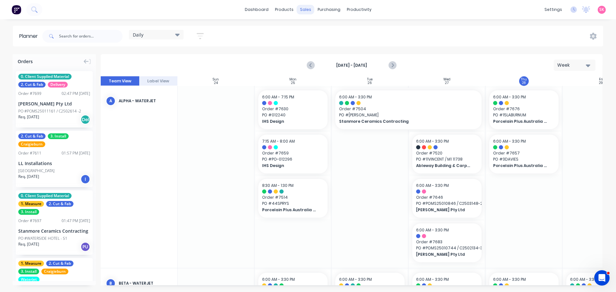
click at [305, 10] on div "sales" at bounding box center [306, 10] width 18 height 10
drag, startPoint x: 307, startPoint y: 34, endPoint x: 303, endPoint y: 35, distance: 3.9
click at [307, 34] on link "Sales Orders" at bounding box center [339, 30] width 85 height 13
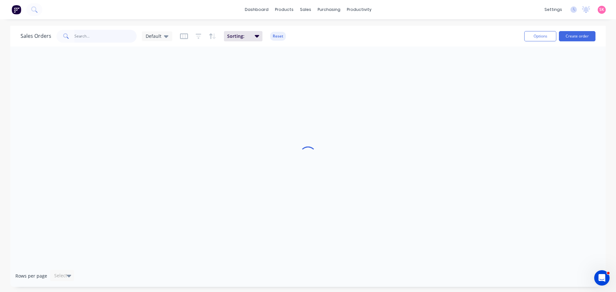
click at [74, 37] on input "text" at bounding box center [105, 36] width 63 height 13
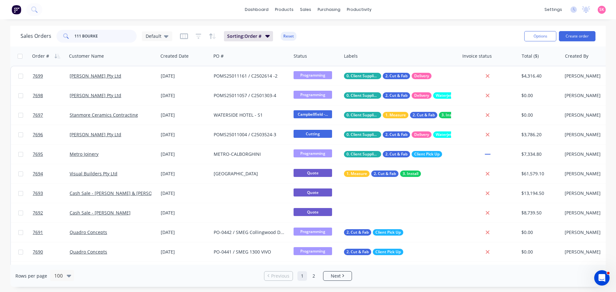
type input "111 BOURKE"
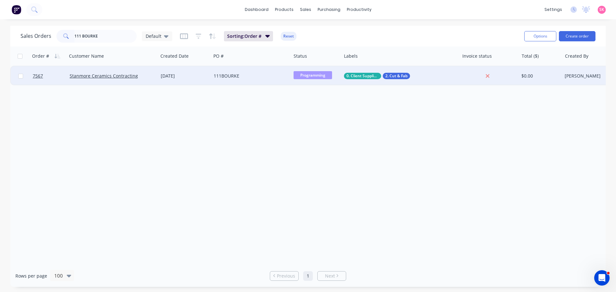
click at [153, 77] on div "Stanmore Ceramics Contracting" at bounding box center [113, 76] width 86 height 6
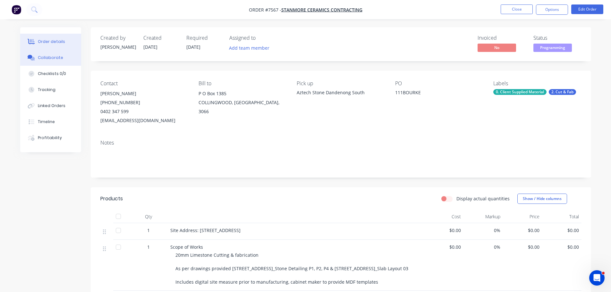
click at [50, 60] on div "Collaborate" at bounding box center [50, 58] width 25 height 6
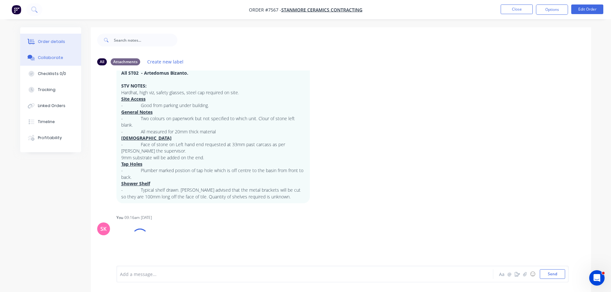
click at [47, 41] on div "Order details" at bounding box center [51, 42] width 27 height 6
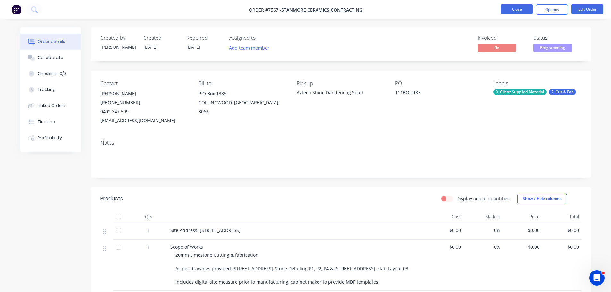
click at [513, 11] on button "Close" at bounding box center [517, 9] width 32 height 10
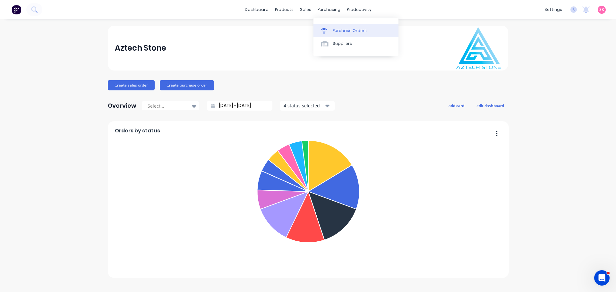
click at [333, 28] on div "Purchase Orders" at bounding box center [350, 31] width 34 height 6
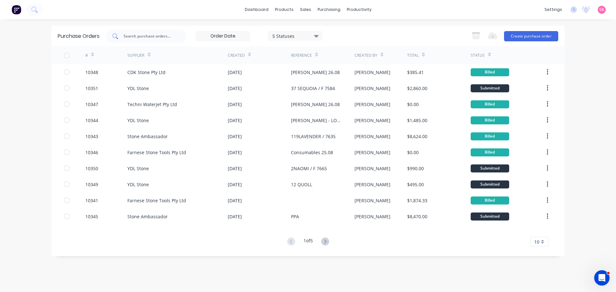
click at [146, 37] on input "text" at bounding box center [149, 36] width 53 height 6
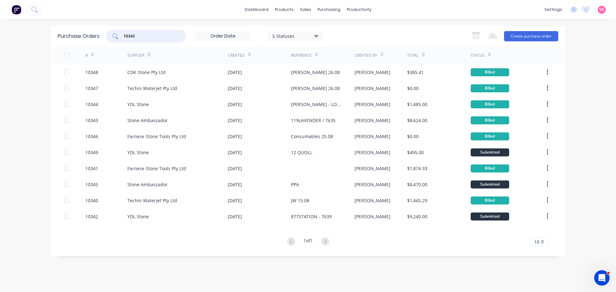
type input "10343"
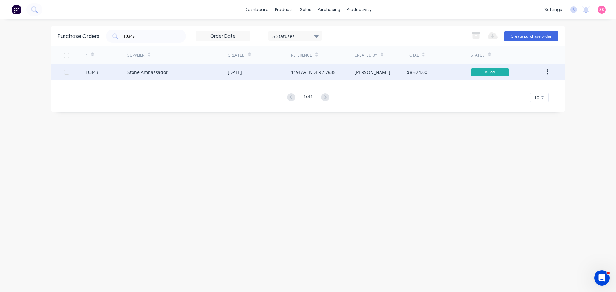
click at [216, 75] on div "Stone Ambassador" at bounding box center [177, 72] width 100 height 16
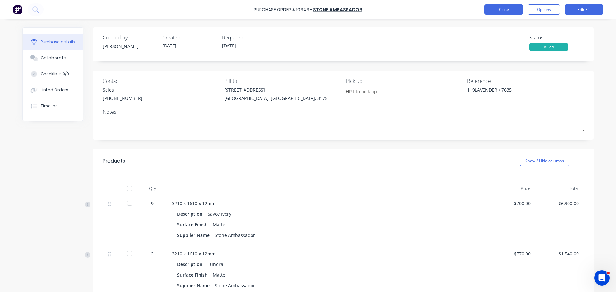
click at [489, 11] on button "Close" at bounding box center [503, 9] width 38 height 10
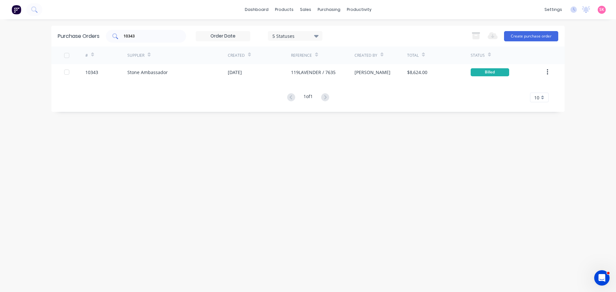
drag, startPoint x: 153, startPoint y: 38, endPoint x: 148, endPoint y: 33, distance: 7.7
click at [149, 34] on input "10343" at bounding box center [149, 36] width 53 height 6
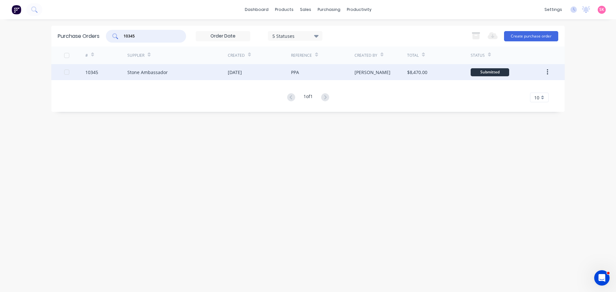
type input "10345"
click at [193, 72] on div "Stone Ambassador" at bounding box center [177, 72] width 100 height 16
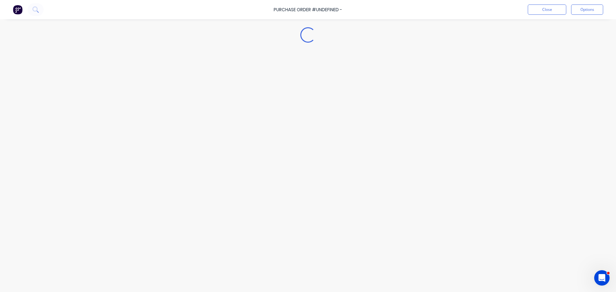
type textarea "x"
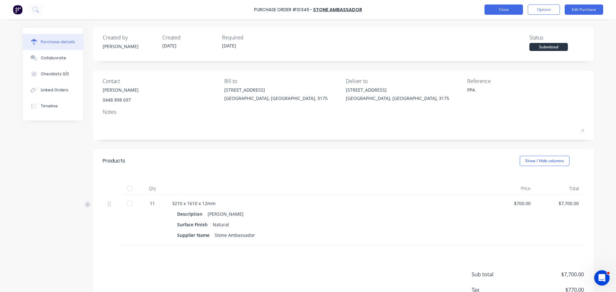
click at [507, 14] on button "Close" at bounding box center [503, 9] width 38 height 10
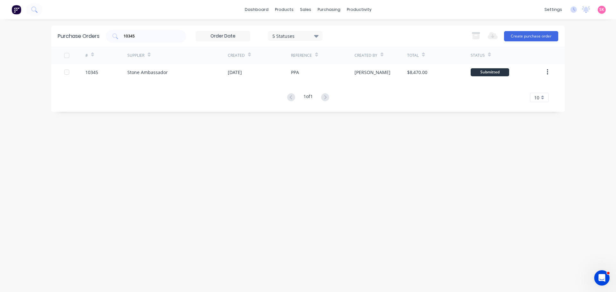
drag, startPoint x: 153, startPoint y: 38, endPoint x: 71, endPoint y: 34, distance: 82.8
click at [71, 34] on div "Purchase Orders 10345 5 Statuses 5 Statuses Export to Excel (XLSX) Create purch…" at bounding box center [307, 36] width 513 height 21
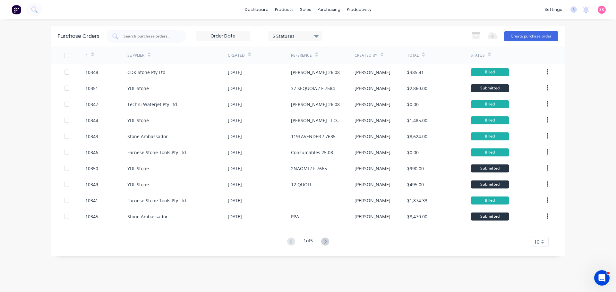
click at [152, 25] on div "dashboard products sales purchasing productivity dashboard products Product Cat…" at bounding box center [308, 146] width 616 height 292
drag, startPoint x: 151, startPoint y: 30, endPoint x: 150, endPoint y: 27, distance: 3.5
click at [150, 29] on div "Purchase Orders 5 Statuses 5 Statuses Export to Excel (XLSX) Create purchase or…" at bounding box center [307, 36] width 513 height 21
click at [155, 32] on div at bounding box center [146, 36] width 80 height 13
click at [346, 28] on div "Purchase Orders" at bounding box center [350, 31] width 34 height 6
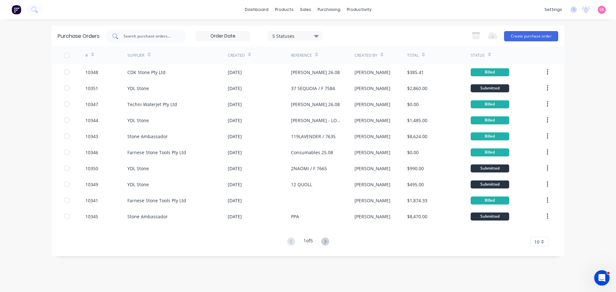
click at [147, 35] on input "text" at bounding box center [149, 36] width 53 height 6
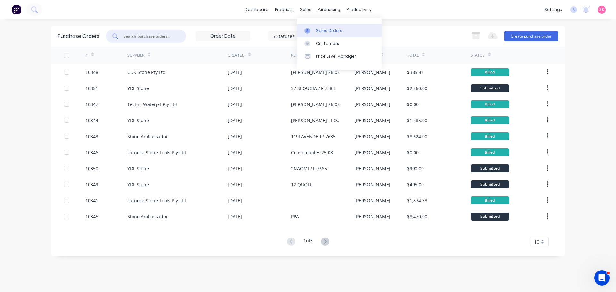
click at [318, 30] on div "Sales Orders" at bounding box center [329, 31] width 26 height 6
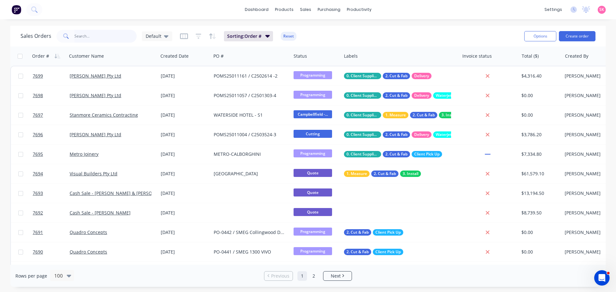
click at [123, 36] on input "text" at bounding box center [105, 36] width 63 height 13
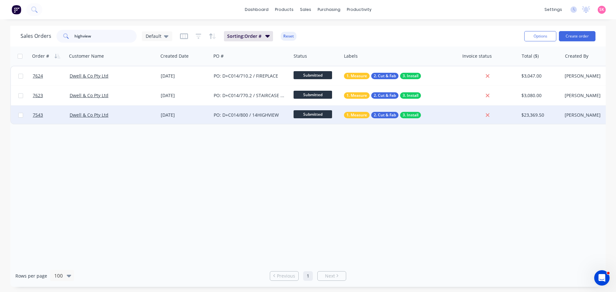
type input "highview"
click at [235, 117] on div "PO: D+C014/800 / 14HIGHVIEW" at bounding box center [249, 115] width 71 height 6
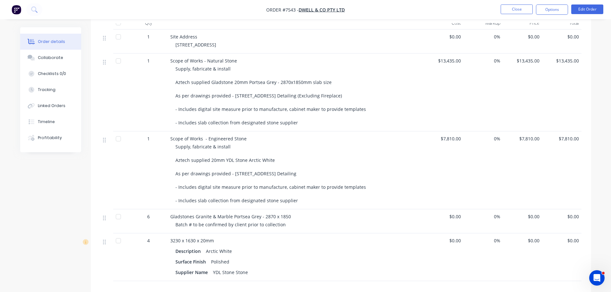
scroll to position [128, 0]
